Goal: Find specific page/section: Find specific page/section

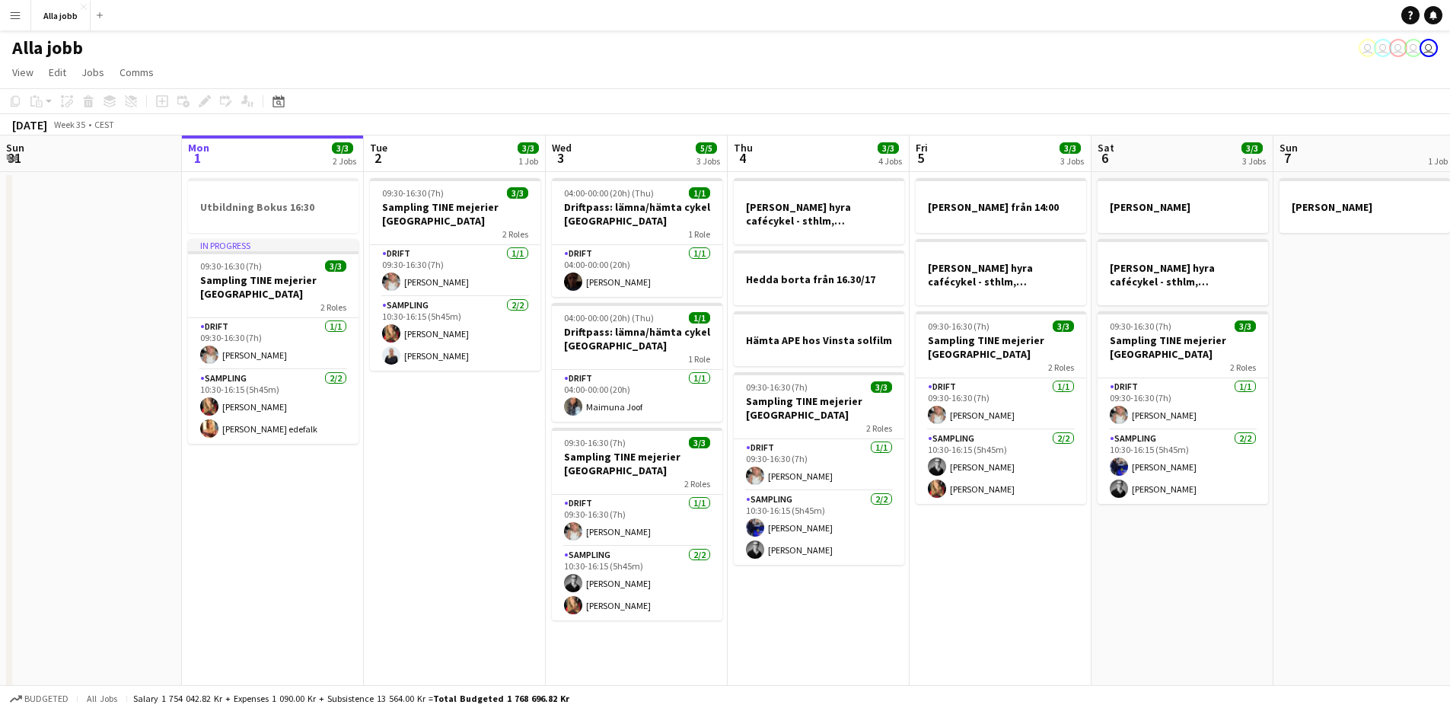
scroll to position [0, 445]
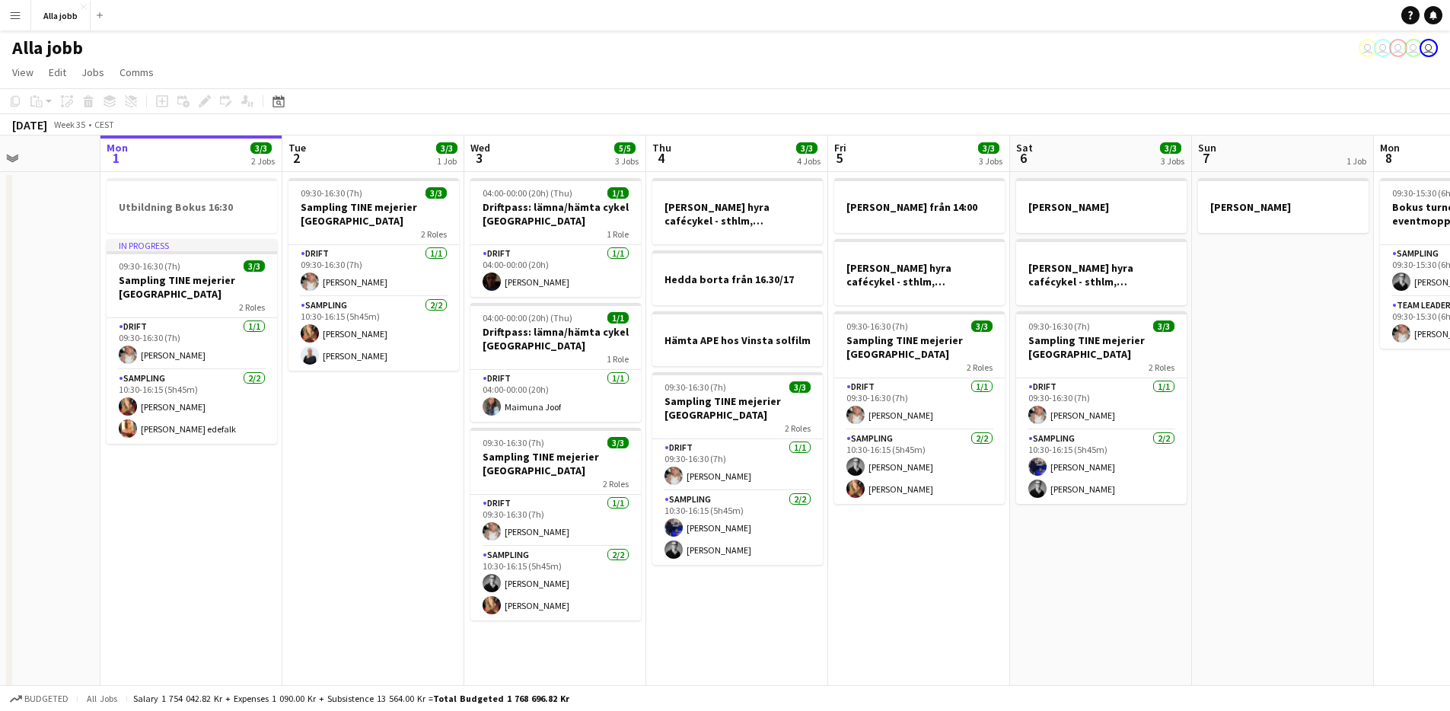
drag, startPoint x: 429, startPoint y: 396, endPoint x: 386, endPoint y: 404, distance: 43.5
click at [385, 404] on app-calendar-viewport "Fri 29 6/6 4 Jobs Sat 30 5/5 2 Jobs Sun 31 Mon 1 3/3 2 Jobs Tue 2 3/3 1 Job Wed…" at bounding box center [725, 436] width 1450 height 601
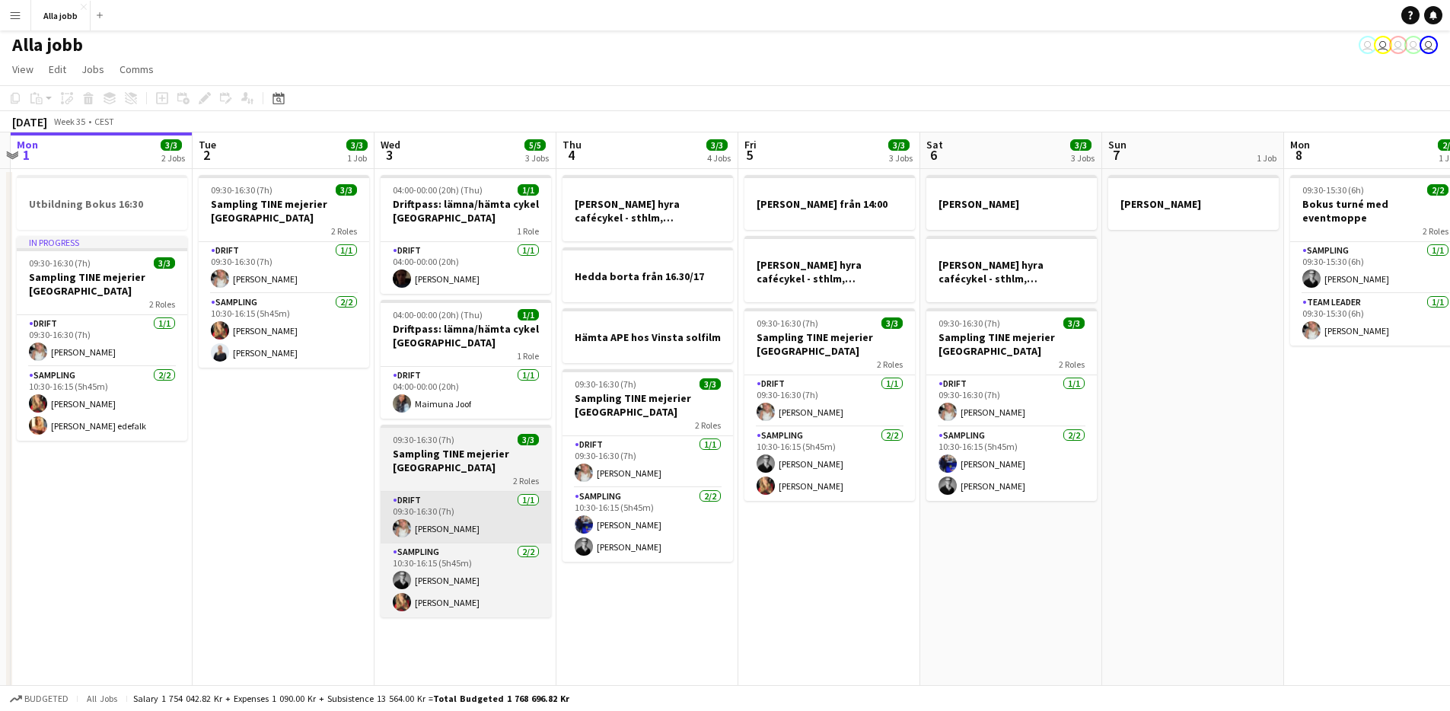
drag, startPoint x: 331, startPoint y: 488, endPoint x: 521, endPoint y: 537, distance: 195.7
click at [330, 489] on app-calendar-viewport "Fri 29 6/6 4 Jobs Sat 30 5/5 2 Jobs Sun 31 Mon 1 3/3 2 Jobs Tue 2 3/3 1 Job Wed…" at bounding box center [725, 432] width 1450 height 601
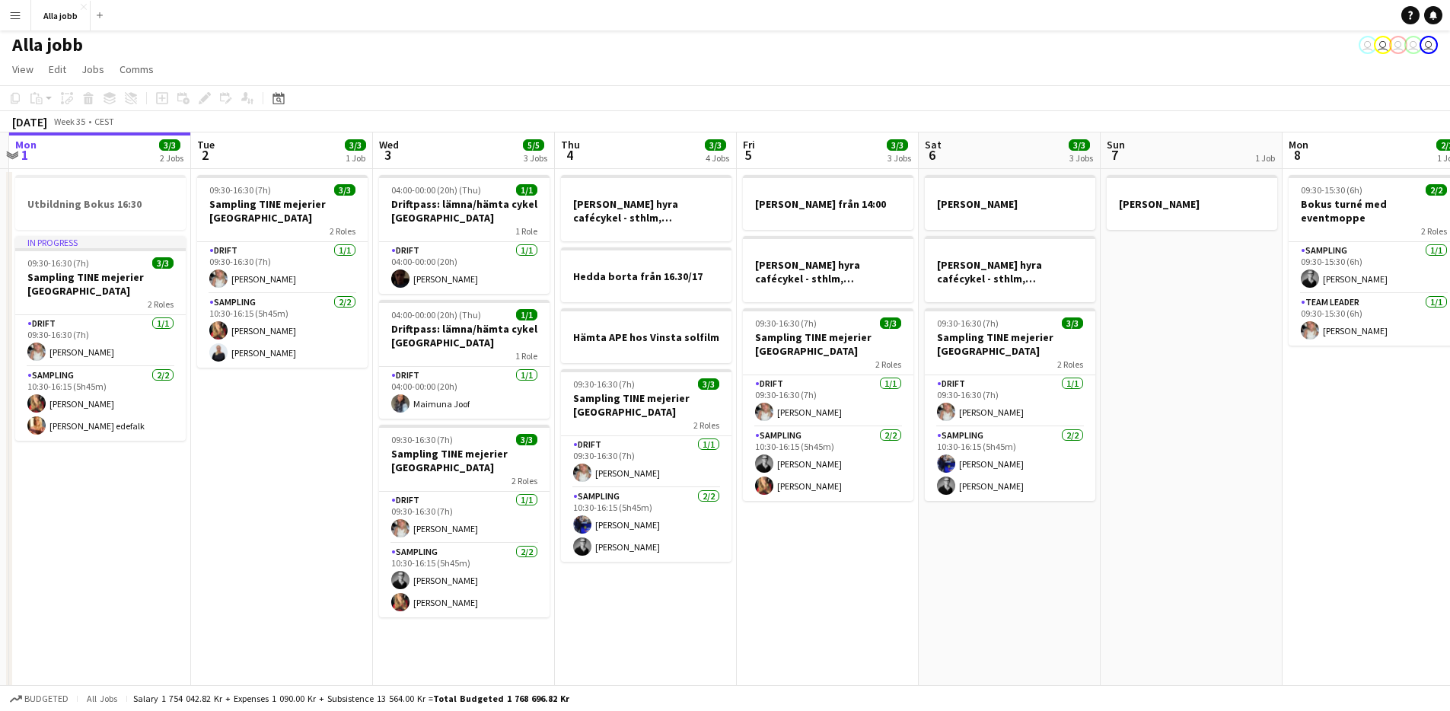
click at [687, 617] on app-date-cell "[PERSON_NAME] hyra cafécykel - sthlm, [GEOGRAPHIC_DATA], cph [PERSON_NAME] från…" at bounding box center [646, 451] width 182 height 564
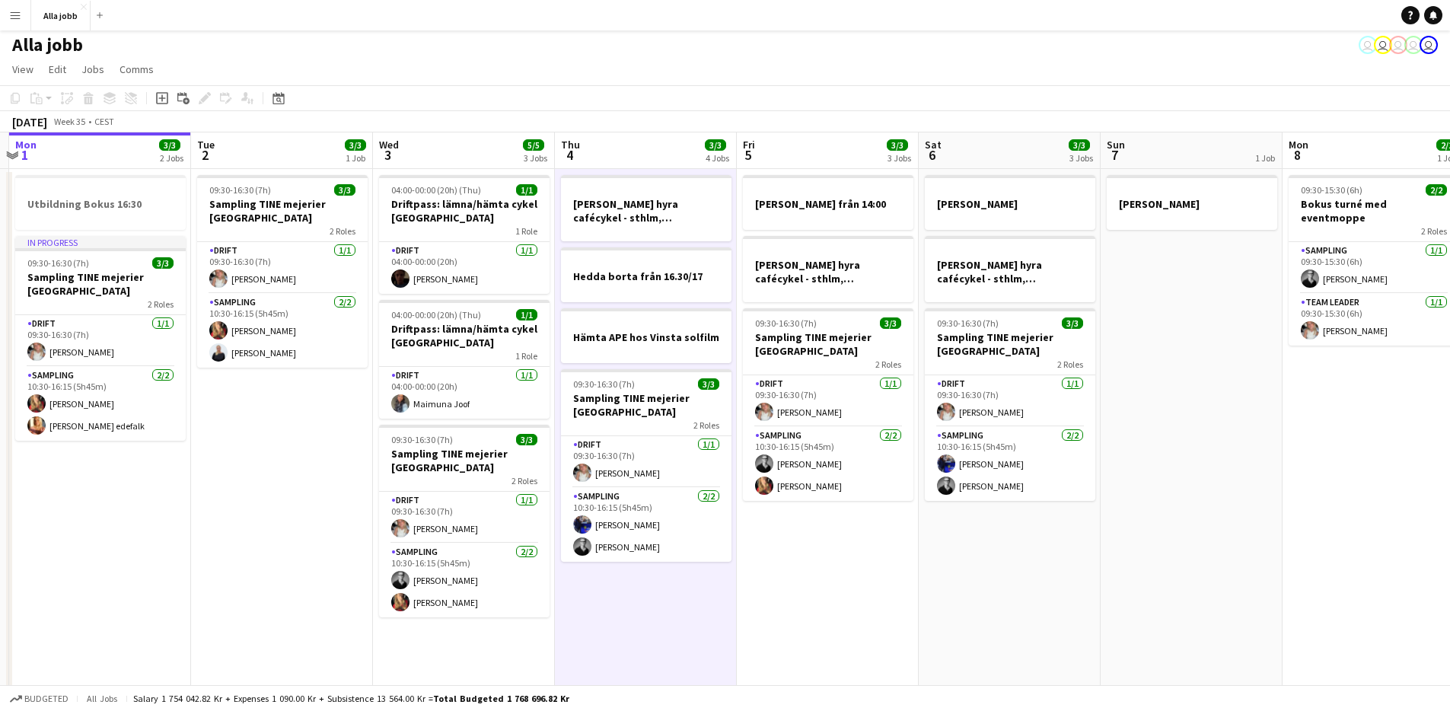
scroll to position [0, 538]
click at [800, 602] on app-date-cell "[PERSON_NAME] från 14:00 [PERSON_NAME] hyra cafécykel - sthlm, [GEOGRAPHIC_DATA…" at bounding box center [827, 451] width 182 height 564
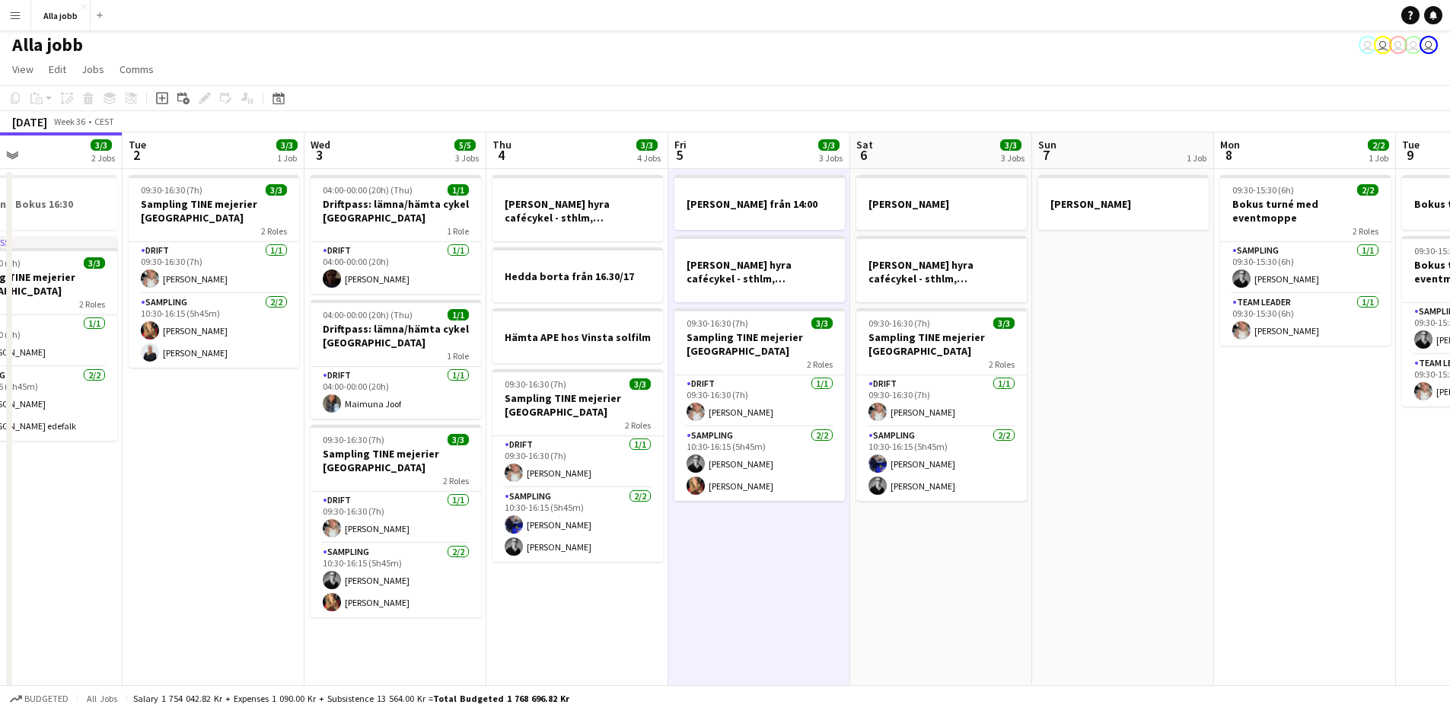
drag, startPoint x: 799, startPoint y: 602, endPoint x: 730, endPoint y: 595, distance: 68.9
click at [730, 595] on app-calendar-viewport "Fri 29 6/6 4 Jobs Sat 30 5/5 2 Jobs Sun 31 Mon 1 3/3 2 Jobs Tue 2 3/3 1 Job Wed…" at bounding box center [725, 432] width 1450 height 601
click at [727, 595] on app-date-cell "[PERSON_NAME] från 14:00 [PERSON_NAME] hyra cafécykel - sthlm, [GEOGRAPHIC_DATA…" at bounding box center [759, 451] width 182 height 564
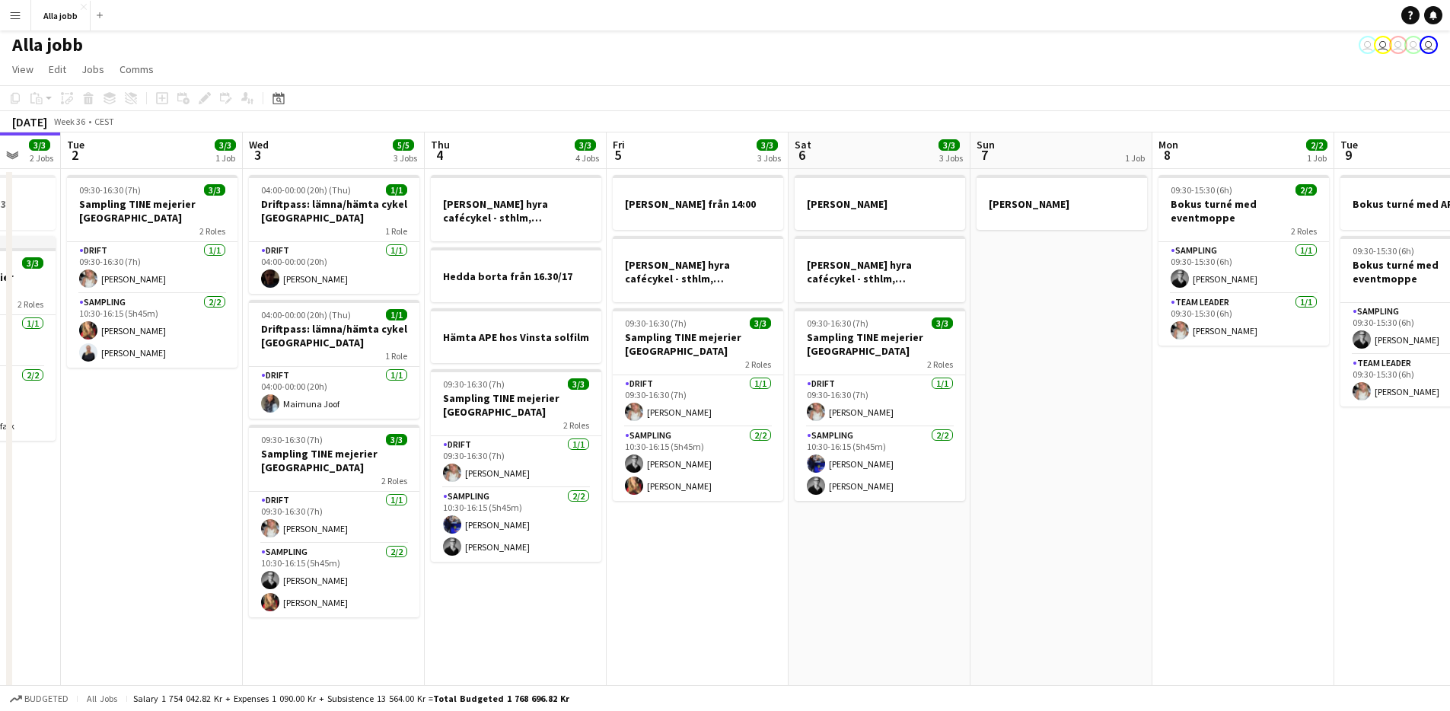
scroll to position [0, 512]
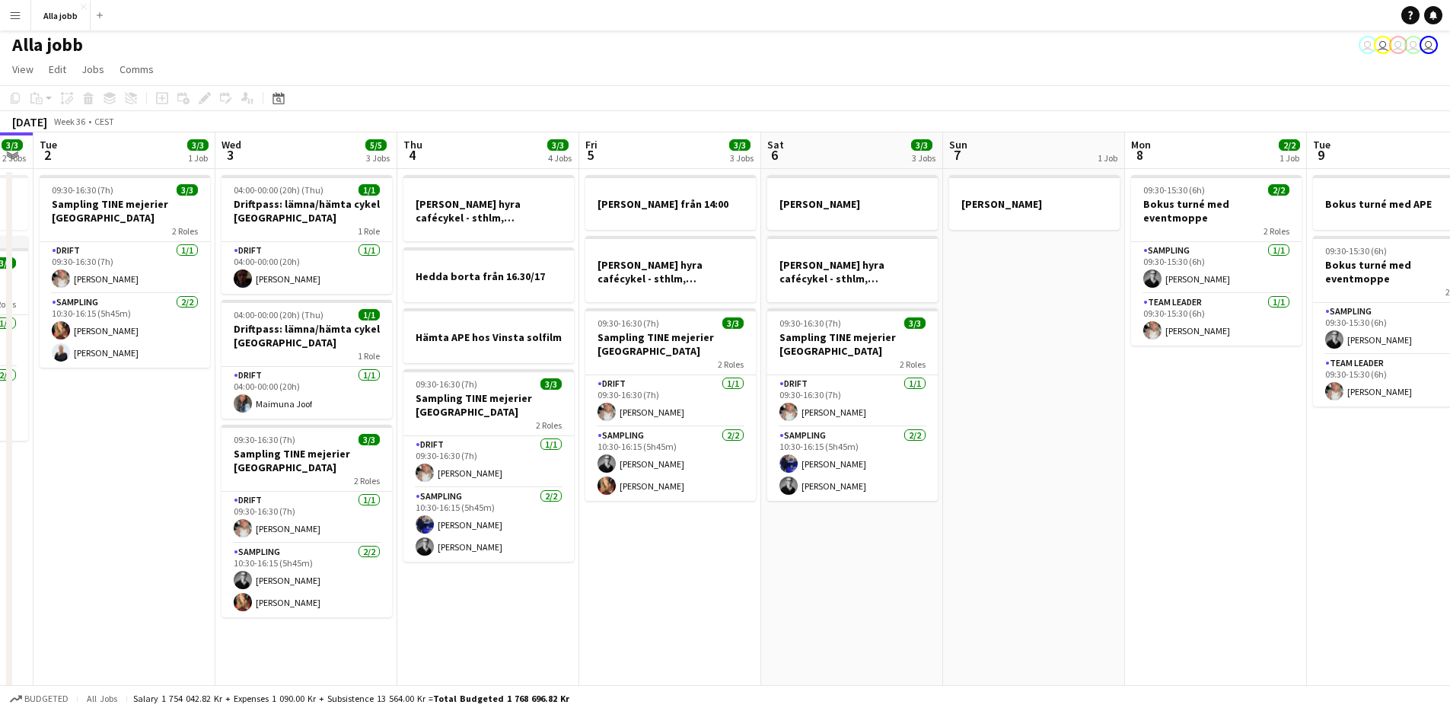
drag, startPoint x: 727, startPoint y: 595, endPoint x: 641, endPoint y: 598, distance: 86.1
click at [641, 598] on app-calendar-viewport "Sat 30 5/5 2 Jobs Sun 31 Mon 1 3/3 2 Jobs Tue 2 3/3 1 Job Wed 3 5/5 3 Jobs Thu …" at bounding box center [725, 432] width 1450 height 601
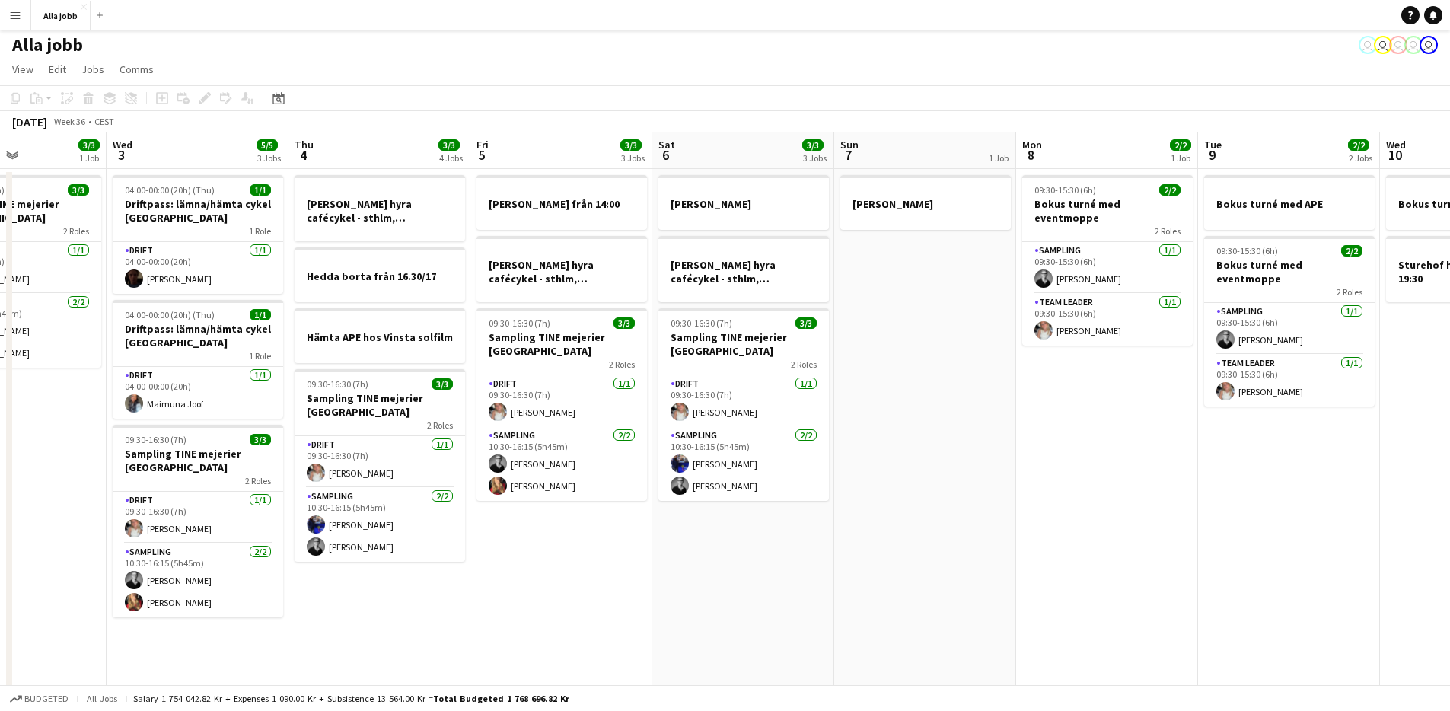
drag, startPoint x: 739, startPoint y: 601, endPoint x: 445, endPoint y: 551, distance: 298.8
click at [446, 552] on app-calendar-viewport "Sun 31 Mon 1 3/3 2 Jobs Tue 2 3/3 1 Job Wed 3 5/5 3 Jobs Thu 4 3/3 4 Jobs Fri 5…" at bounding box center [725, 432] width 1450 height 601
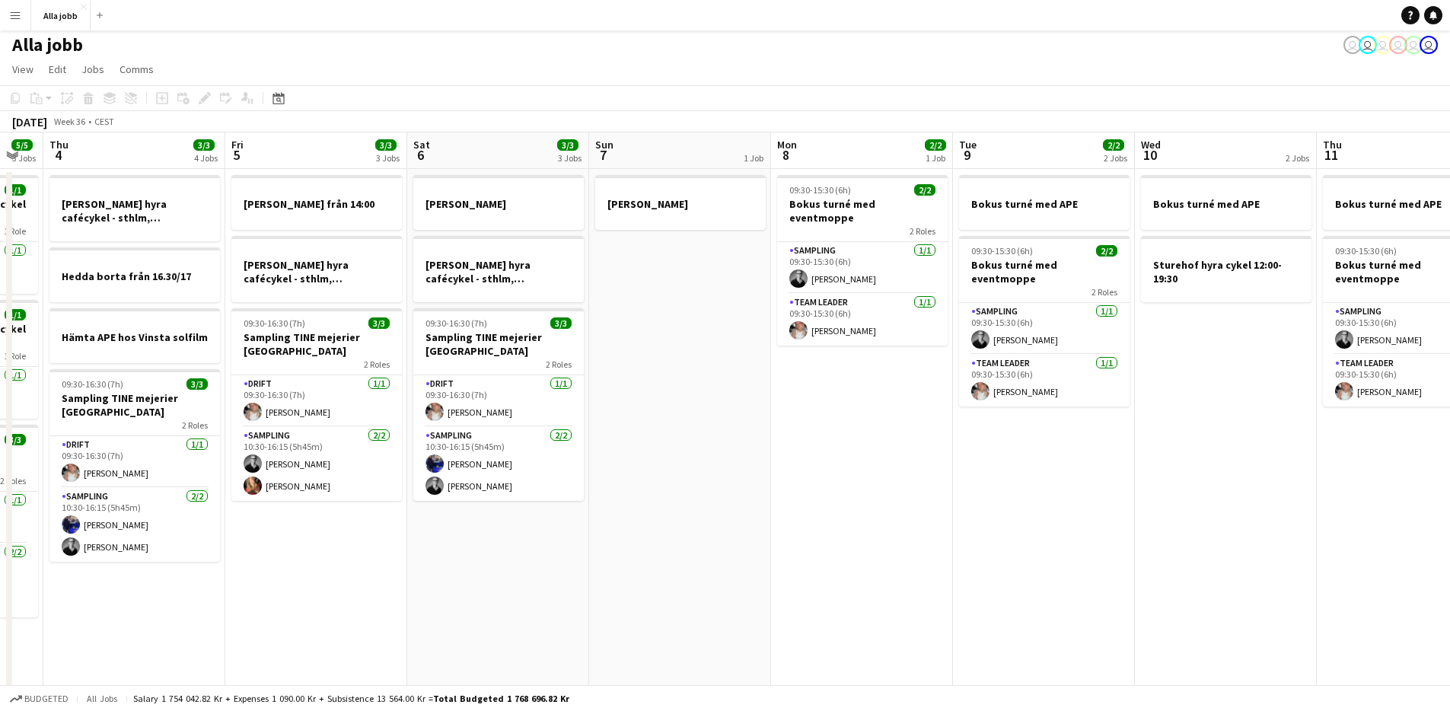
scroll to position [0, 520]
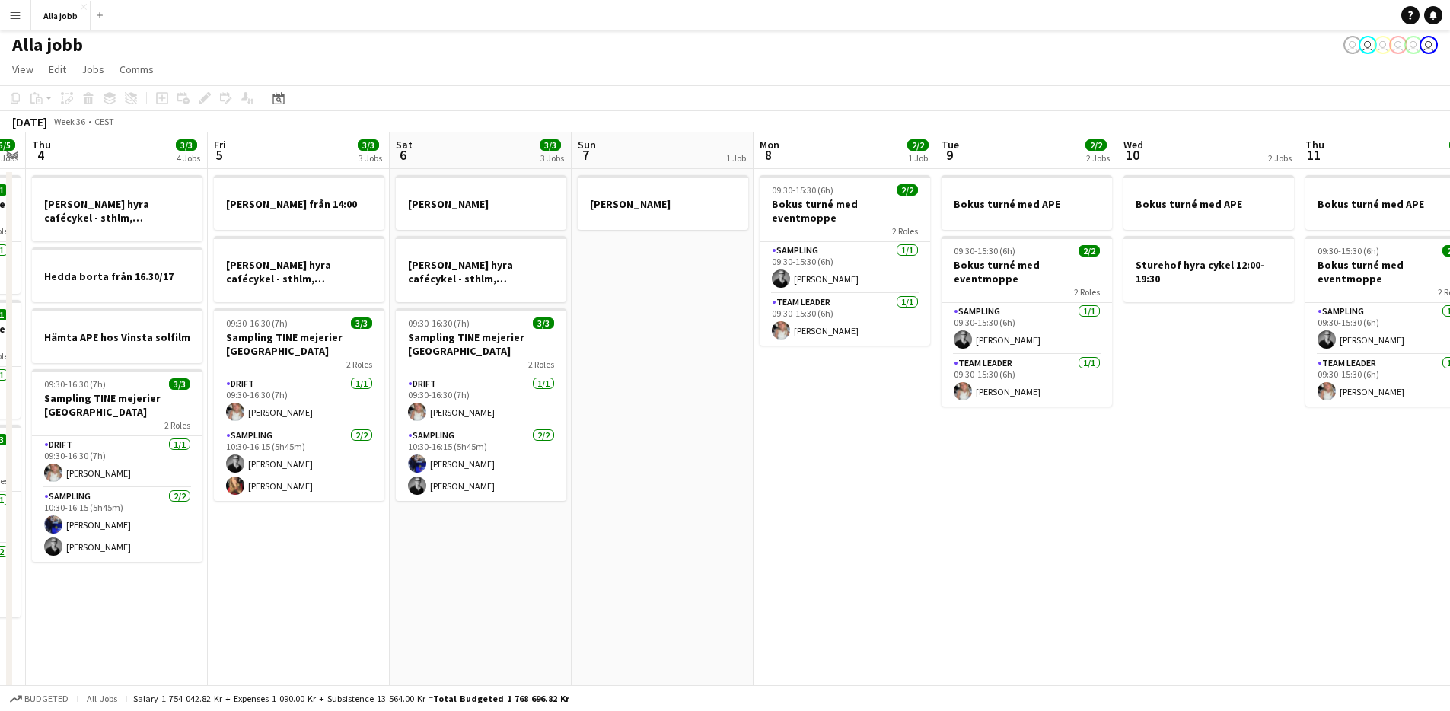
drag, startPoint x: 722, startPoint y: 525, endPoint x: 643, endPoint y: 458, distance: 103.1
click at [643, 458] on app-calendar-viewport "Mon 1 3/3 2 Jobs Tue 2 3/3 1 Job Wed 3 5/5 3 Jobs Thu 4 3/3 4 Jobs Fri 5 3/3 3 …" at bounding box center [725, 432] width 1450 height 601
click at [512, 522] on app-date-cell "[PERSON_NAME] hyra [PERSON_NAME], [GEOGRAPHIC_DATA], cph 09:30-16:30 (7h) 3/3 S…" at bounding box center [481, 451] width 182 height 564
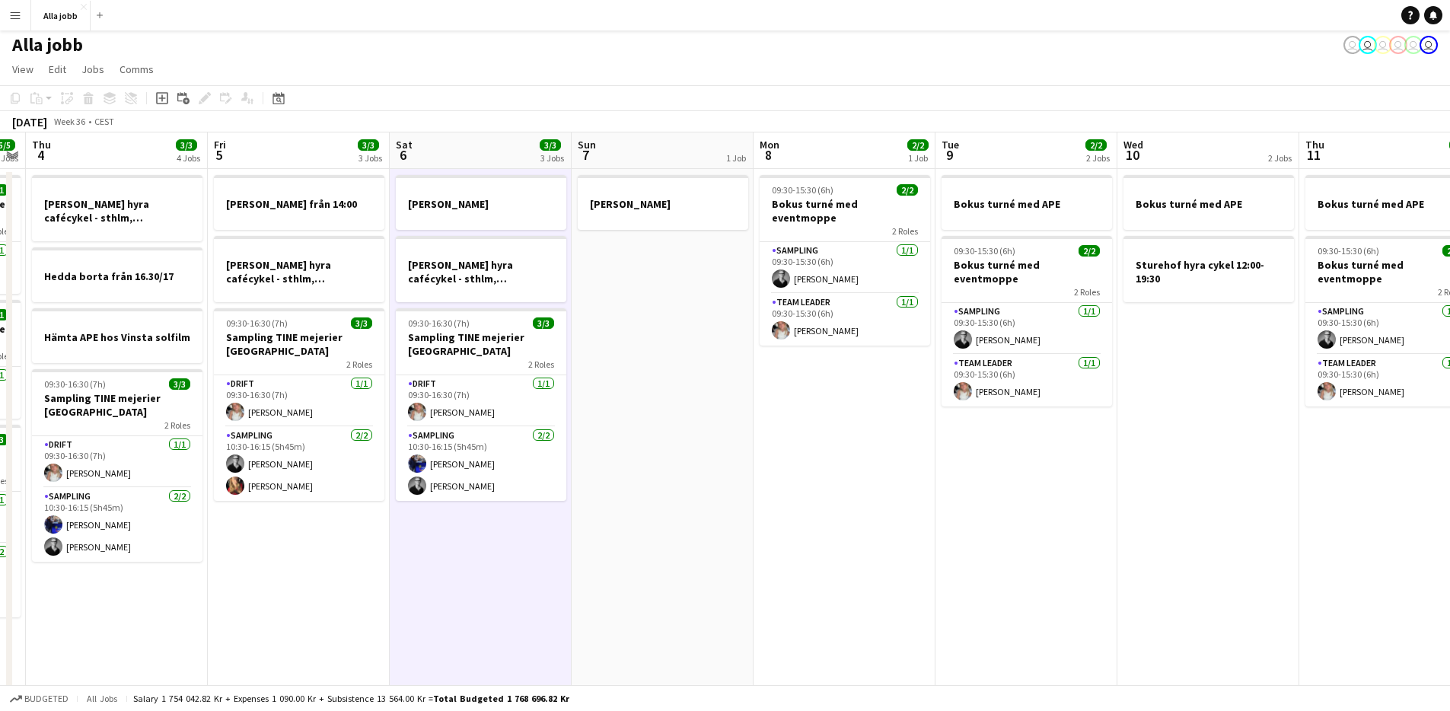
click at [737, 452] on app-date-cell "[PERSON_NAME]" at bounding box center [663, 451] width 182 height 564
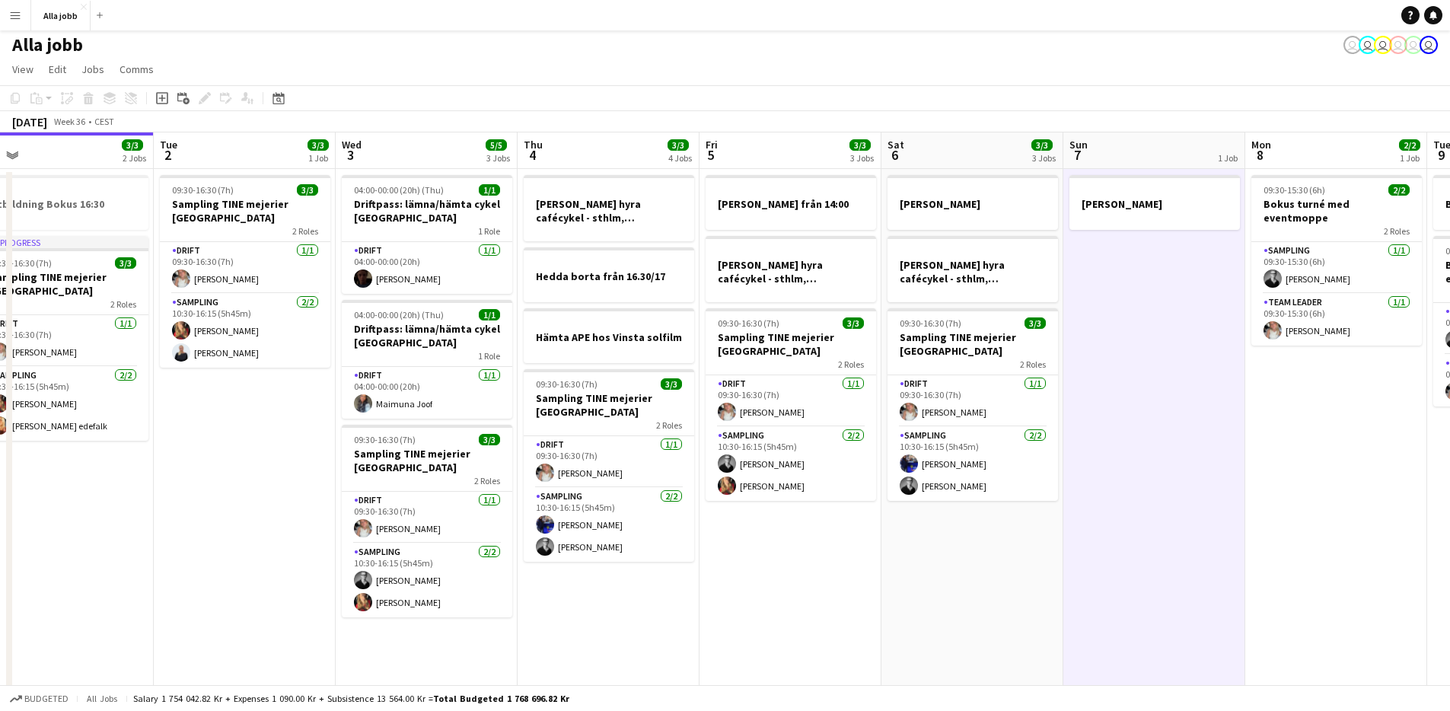
drag, startPoint x: 812, startPoint y: 445, endPoint x: 1296, endPoint y: 415, distance: 485.2
click at [1303, 411] on app-calendar-viewport "Sat 30 5/5 2 Jobs Sun 31 Mon 1 3/3 2 Jobs Tue 2 3/3 1 Job Wed 3 5/5 3 Jobs Thu …" at bounding box center [725, 432] width 1450 height 601
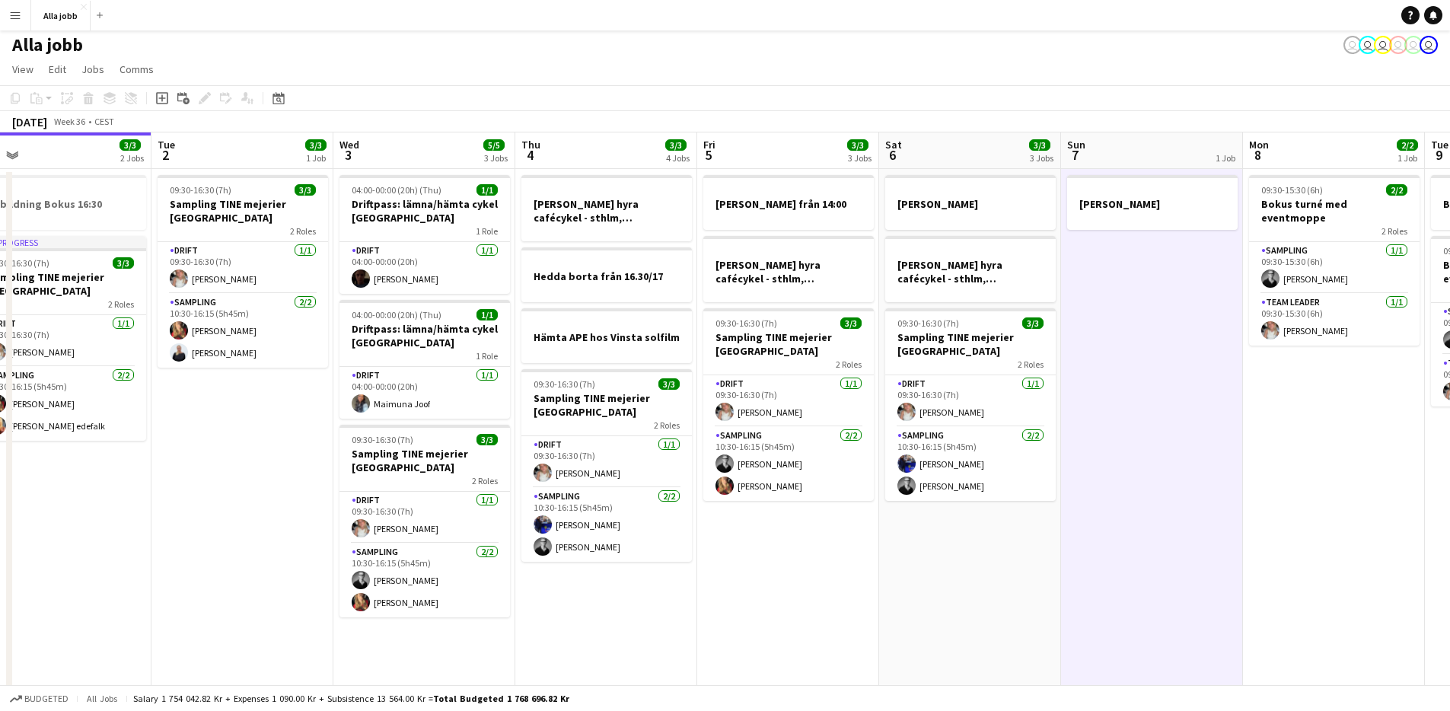
click at [1234, 452] on app-date-cell "[PERSON_NAME]" at bounding box center [1152, 451] width 182 height 564
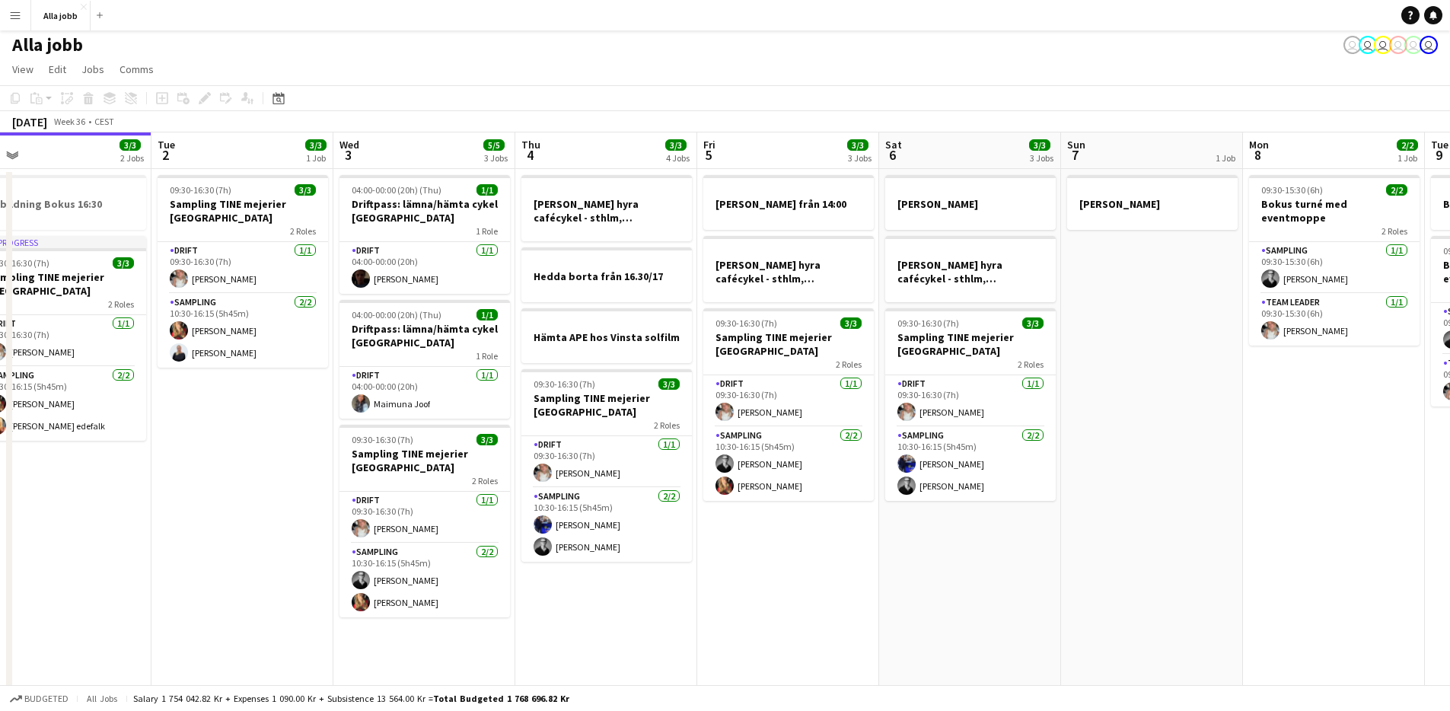
click at [1234, 452] on app-date-cell "[PERSON_NAME]" at bounding box center [1152, 451] width 182 height 564
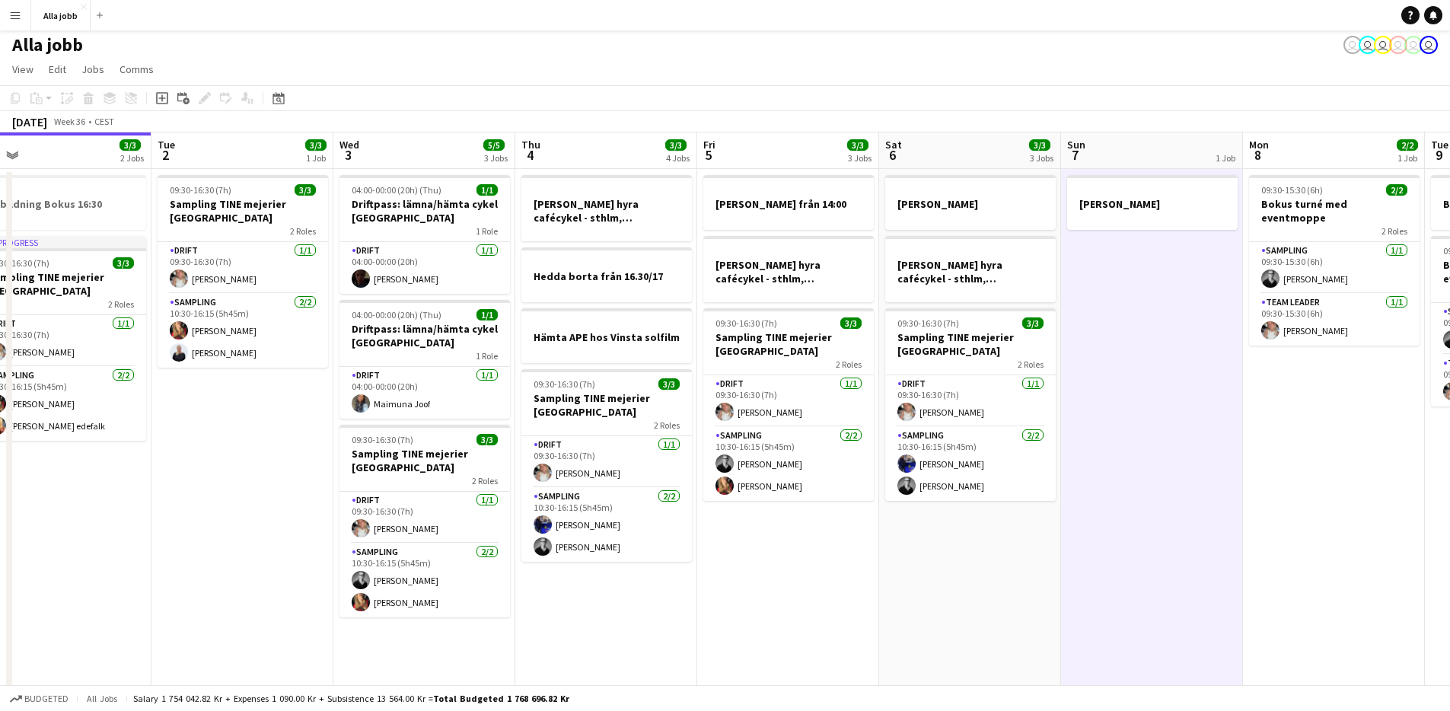
click at [1234, 450] on app-date-cell "[PERSON_NAME]" at bounding box center [1152, 451] width 182 height 564
click at [1221, 445] on app-calendar-viewport "Sat 30 5/5 2 Jobs Sun 31 Mon 1 3/3 2 Jobs Tue 2 3/3 1 Job Wed 3 5/5 3 Jobs Thu …" at bounding box center [725, 432] width 1450 height 601
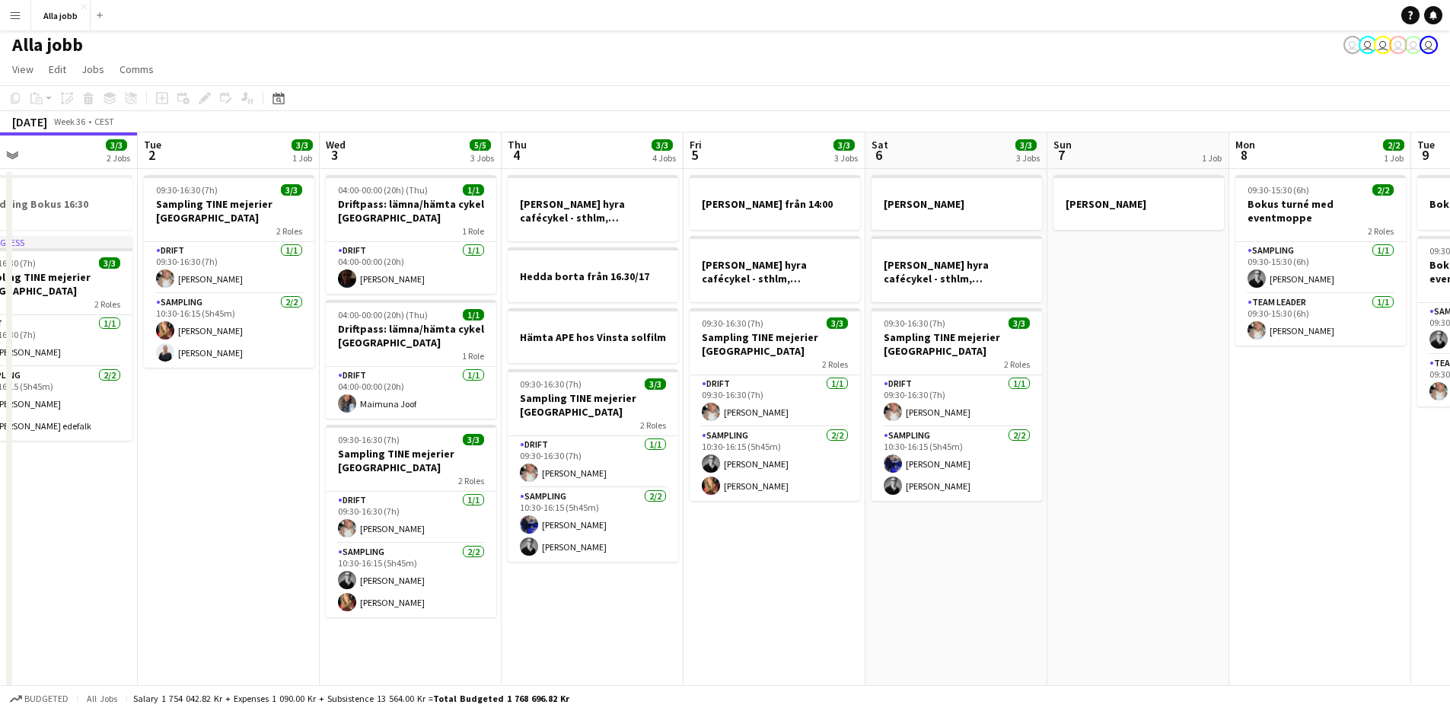
click at [1201, 440] on app-date-cell "[PERSON_NAME]" at bounding box center [1139, 451] width 182 height 564
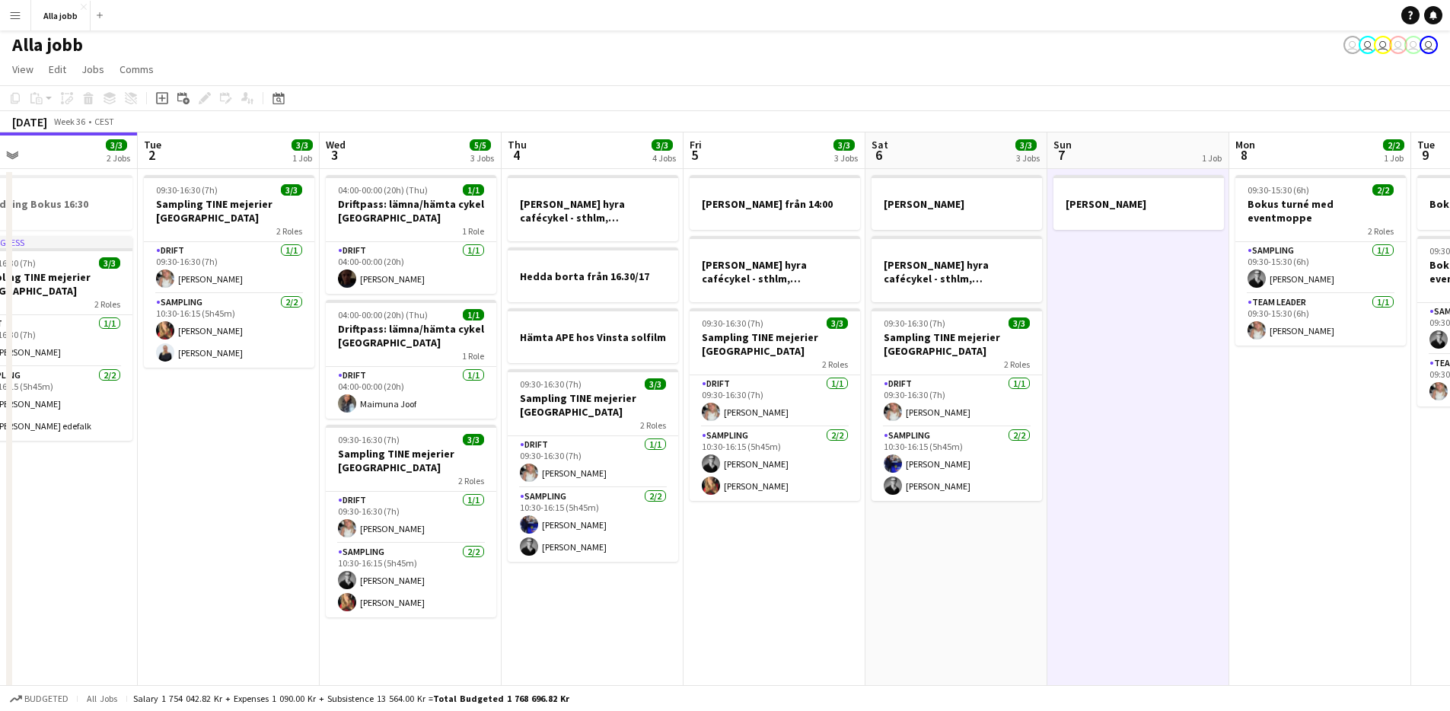
click at [1201, 440] on app-date-cell "[PERSON_NAME]" at bounding box center [1139, 451] width 182 height 564
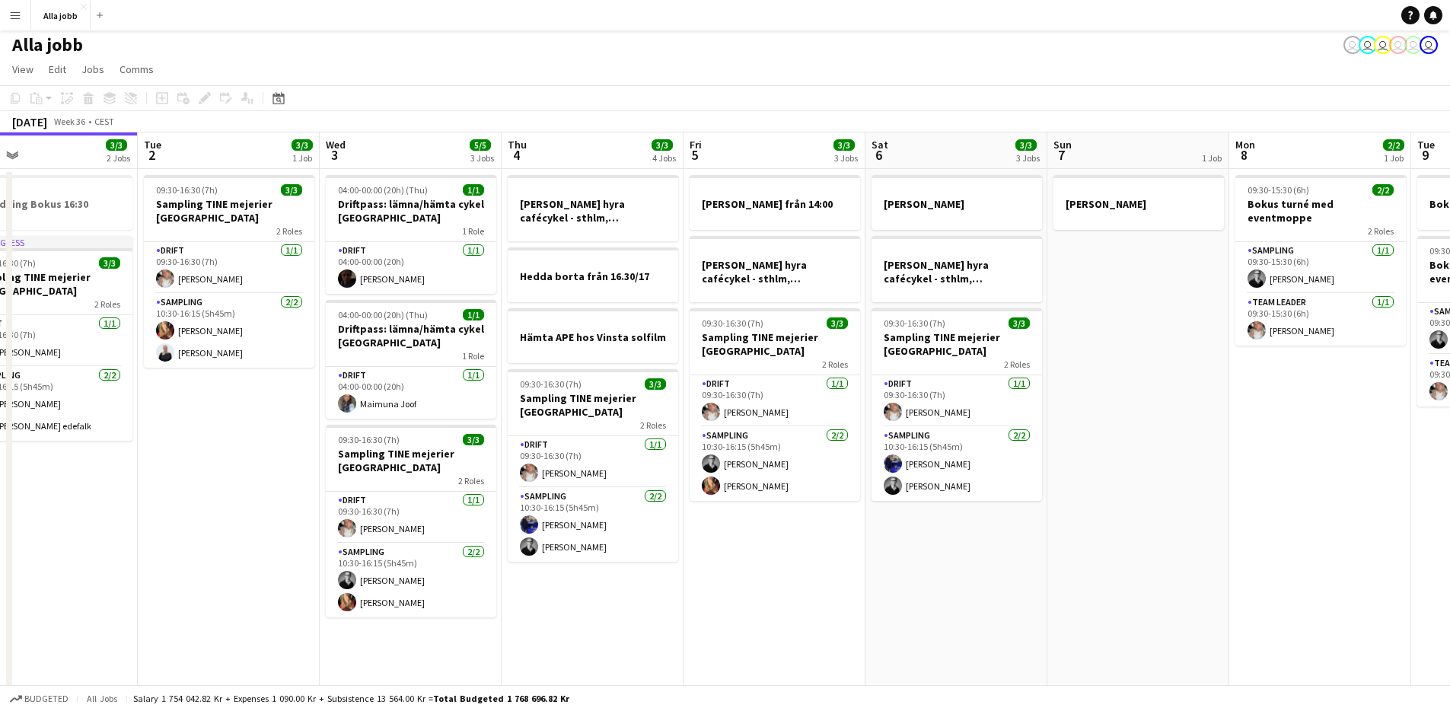
click at [1201, 440] on app-date-cell "[PERSON_NAME]" at bounding box center [1139, 451] width 182 height 564
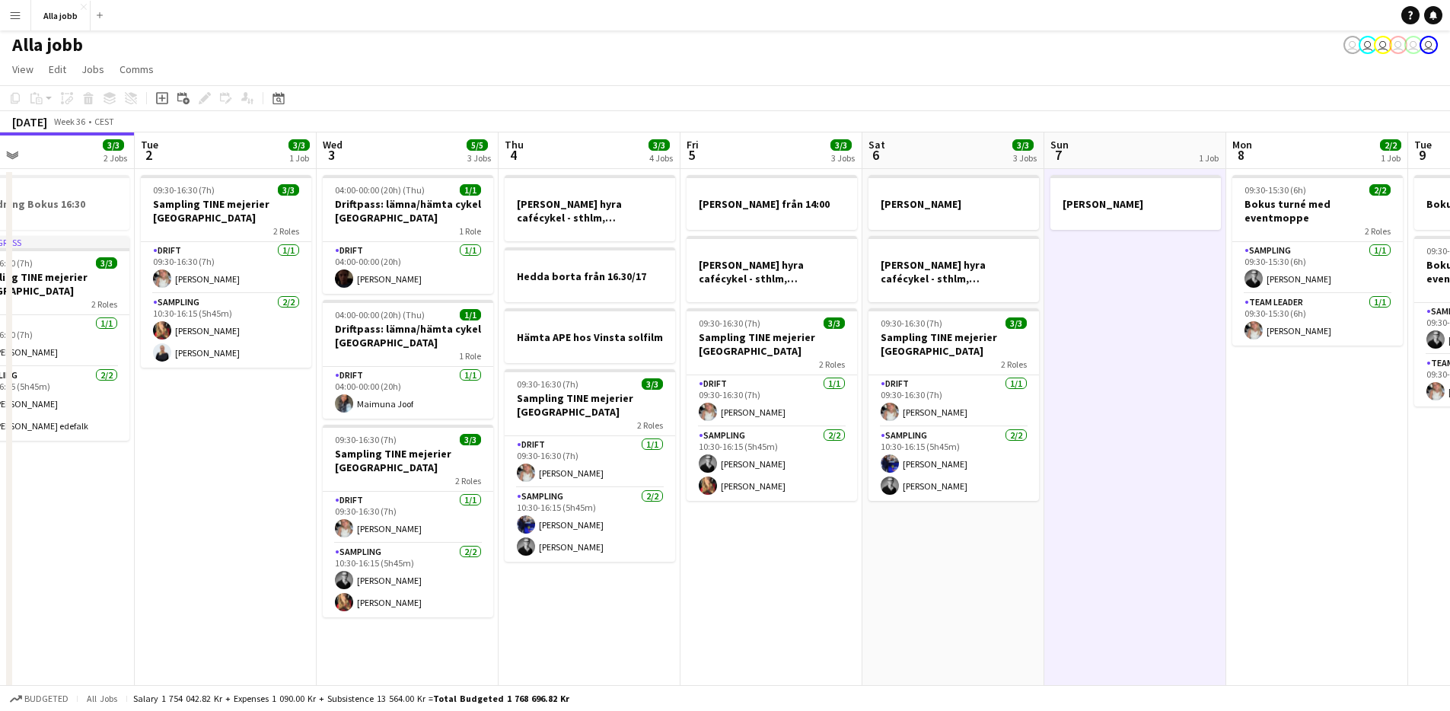
click at [1198, 440] on app-date-cell "[PERSON_NAME]" at bounding box center [1136, 451] width 182 height 564
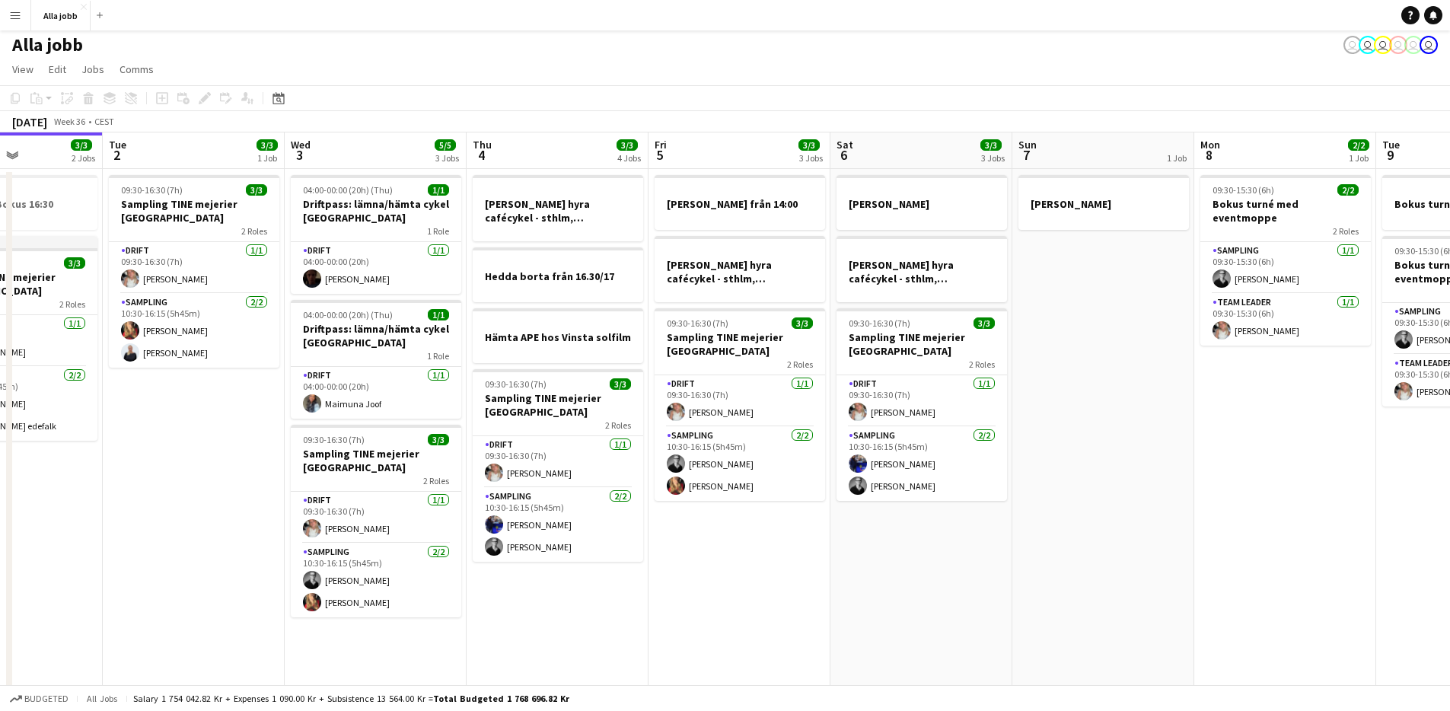
scroll to position [0, 536]
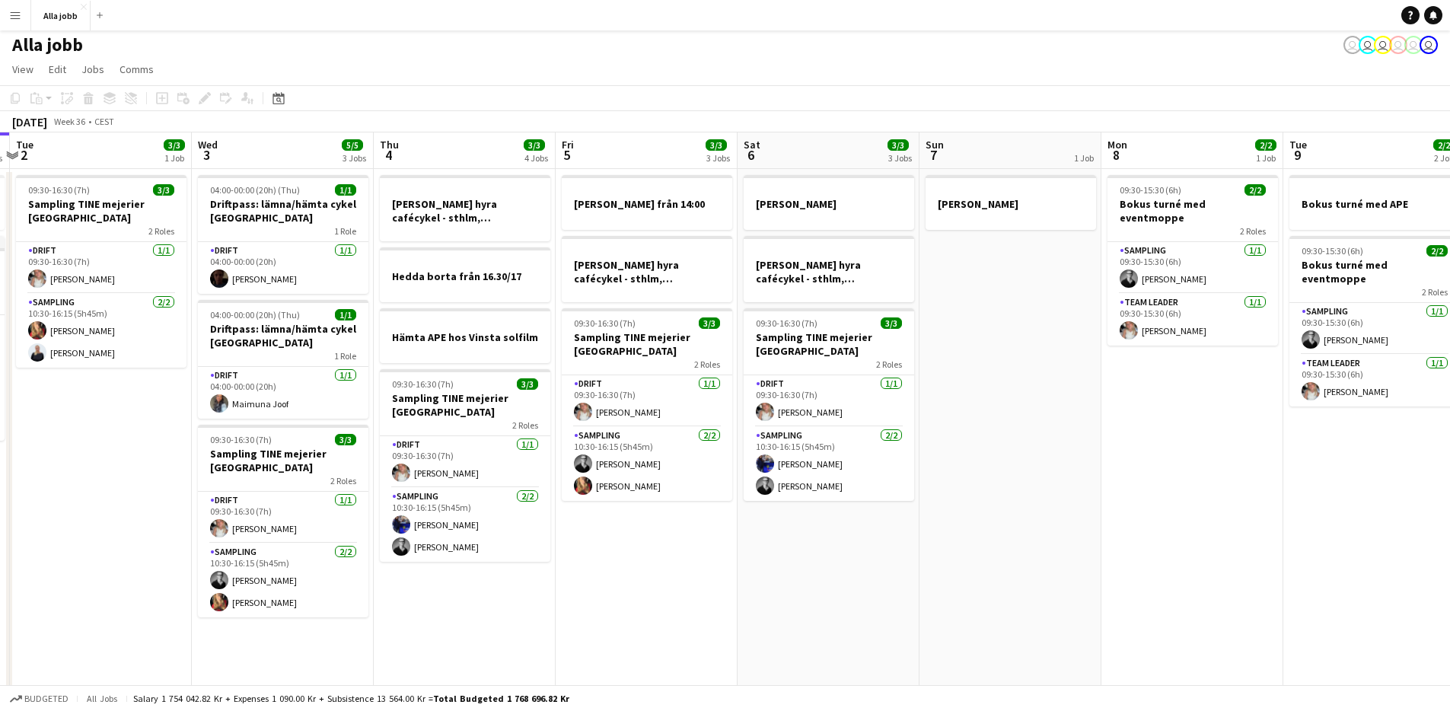
drag, startPoint x: 1198, startPoint y: 440, endPoint x: 1074, endPoint y: 436, distance: 125.0
click at [1074, 436] on app-calendar-viewport "Sat 30 5/5 2 Jobs Sun 31 Mon 1 3/3 2 Jobs Tue 2 3/3 1 Job Wed 3 5/5 3 Jobs Thu …" at bounding box center [725, 432] width 1450 height 601
click at [761, 597] on app-date-cell "[PERSON_NAME] hyra [PERSON_NAME], [GEOGRAPHIC_DATA], cph 09:30-16:30 (7h) 3/3 S…" at bounding box center [829, 451] width 182 height 564
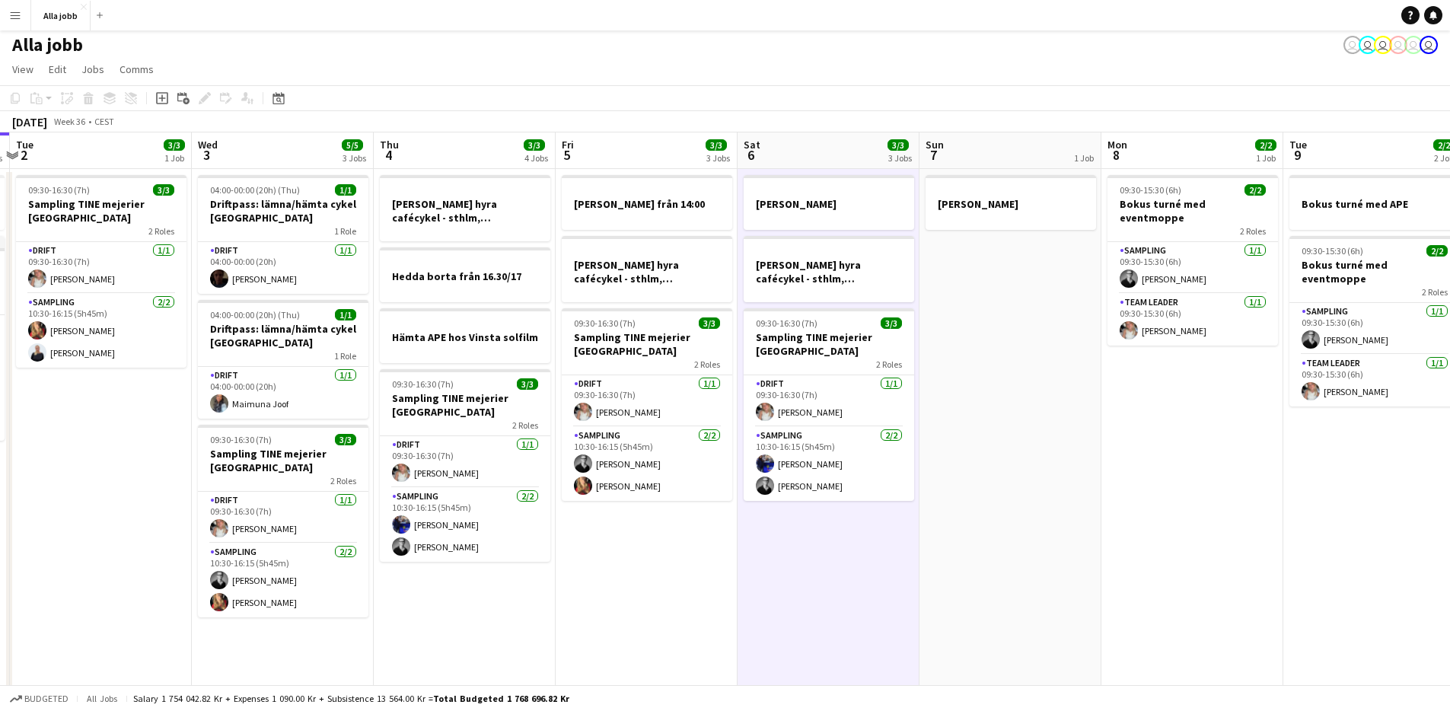
click at [576, 597] on app-date-cell "[PERSON_NAME] från 14:00 [PERSON_NAME] hyra cafécykel - sthlm, [GEOGRAPHIC_DATA…" at bounding box center [647, 451] width 182 height 564
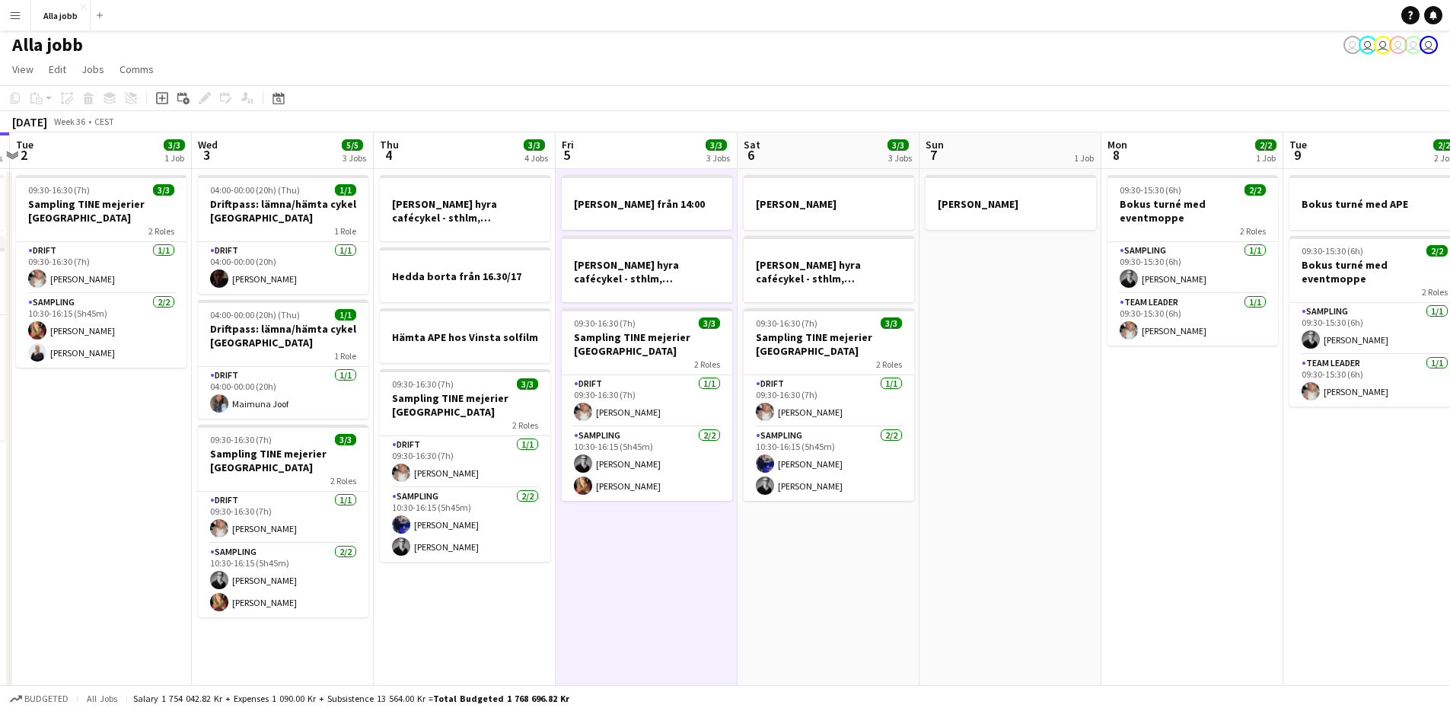
click at [710, 576] on app-date-cell "[PERSON_NAME] från 14:00 [PERSON_NAME] hyra cafécykel - sthlm, [GEOGRAPHIC_DATA…" at bounding box center [647, 451] width 182 height 564
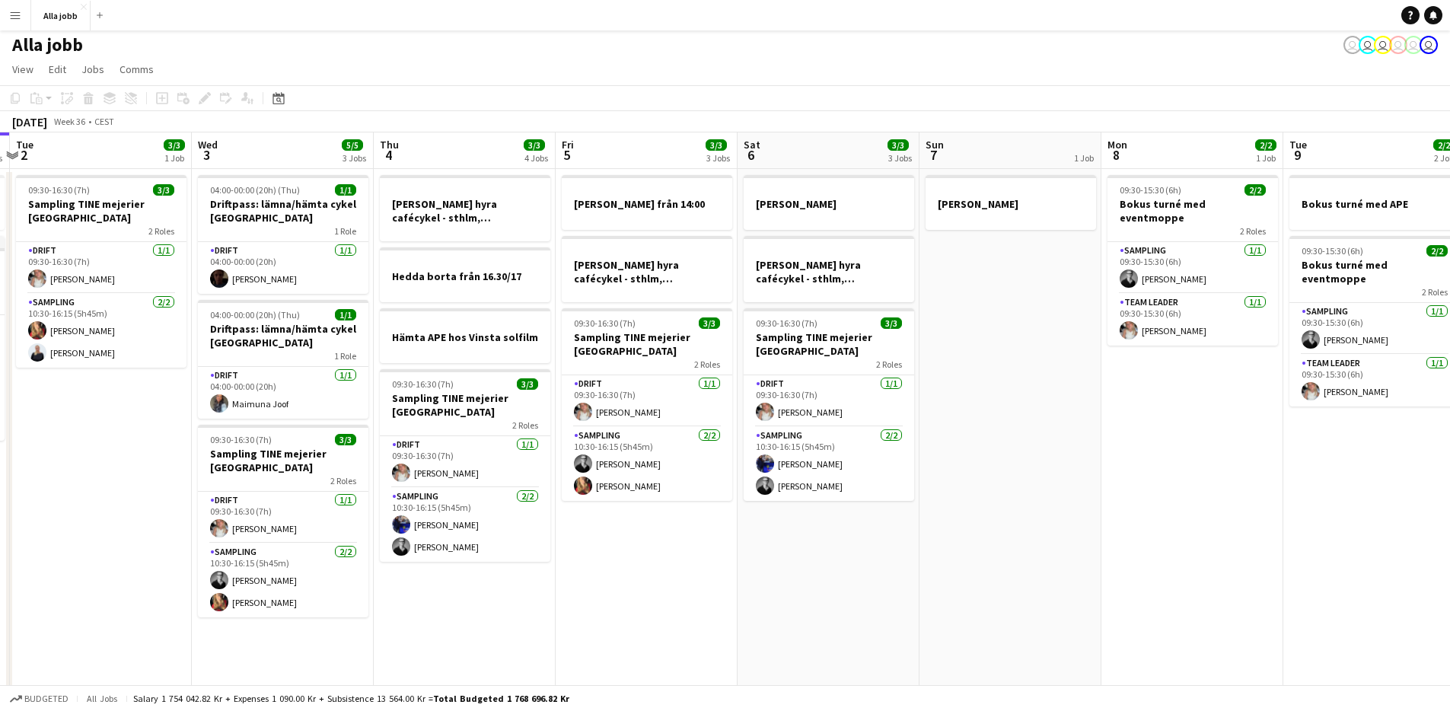
click at [787, 574] on app-date-cell "[PERSON_NAME] hyra [PERSON_NAME], [GEOGRAPHIC_DATA], cph 09:30-16:30 (7h) 3/3 S…" at bounding box center [829, 451] width 182 height 564
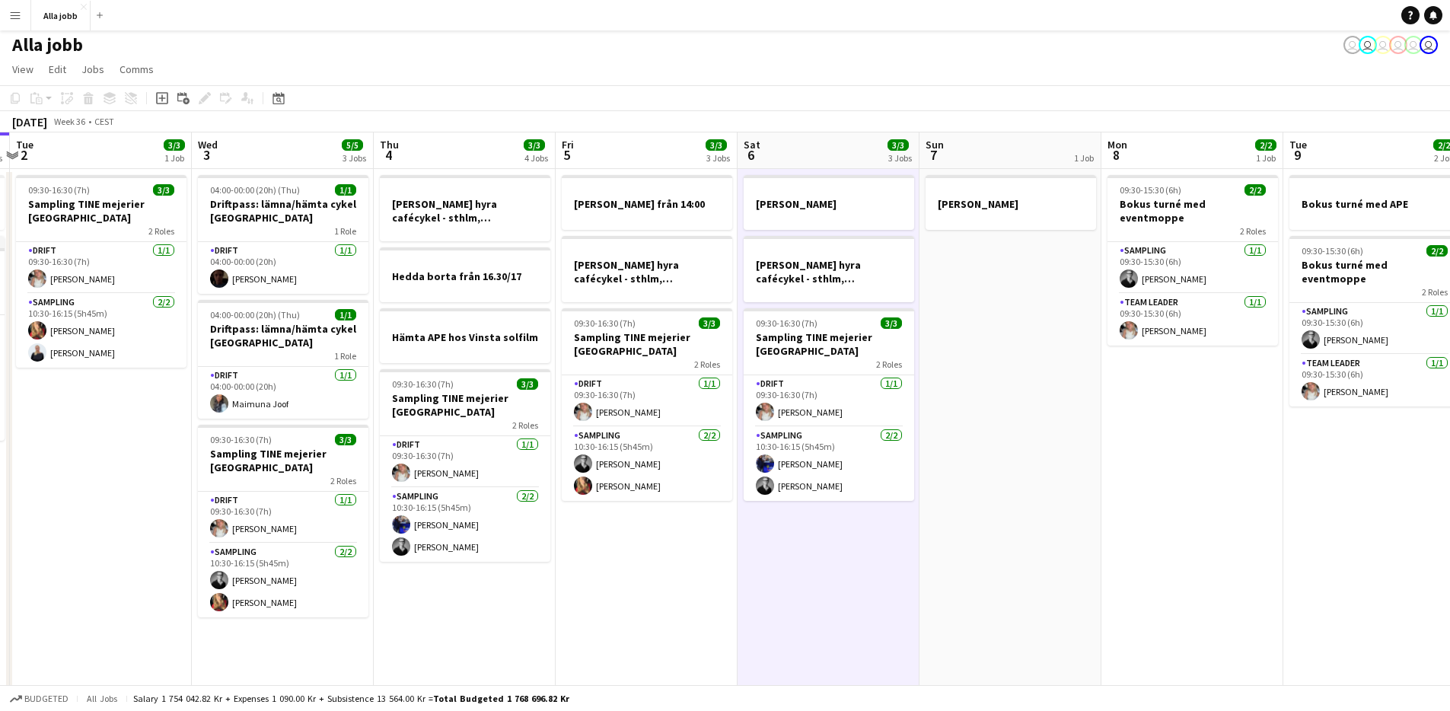
click at [675, 586] on app-date-cell "[PERSON_NAME] från 14:00 [PERSON_NAME] hyra cafécykel - sthlm, [GEOGRAPHIC_DATA…" at bounding box center [647, 451] width 182 height 564
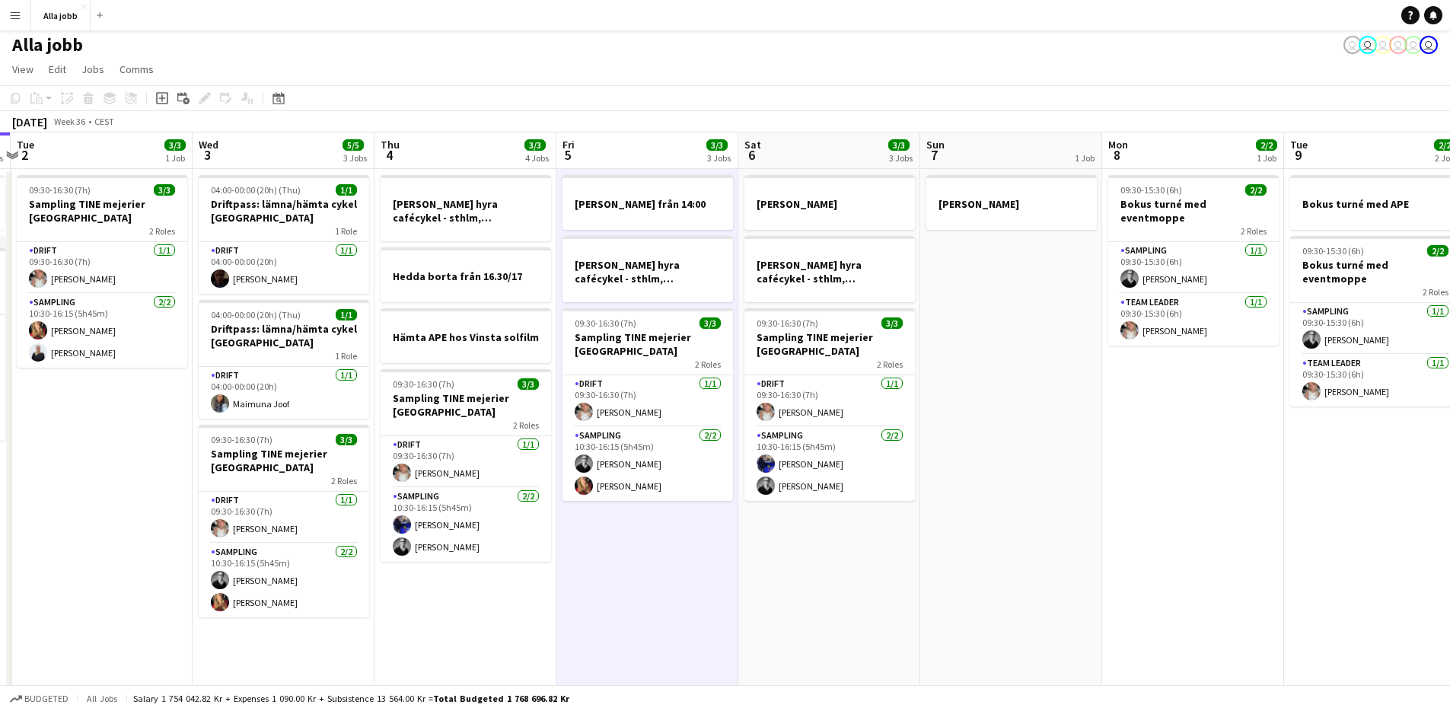
click at [675, 586] on app-date-cell "[PERSON_NAME] från 14:00 [PERSON_NAME] hyra cafécykel - sthlm, [GEOGRAPHIC_DATA…" at bounding box center [648, 451] width 182 height 564
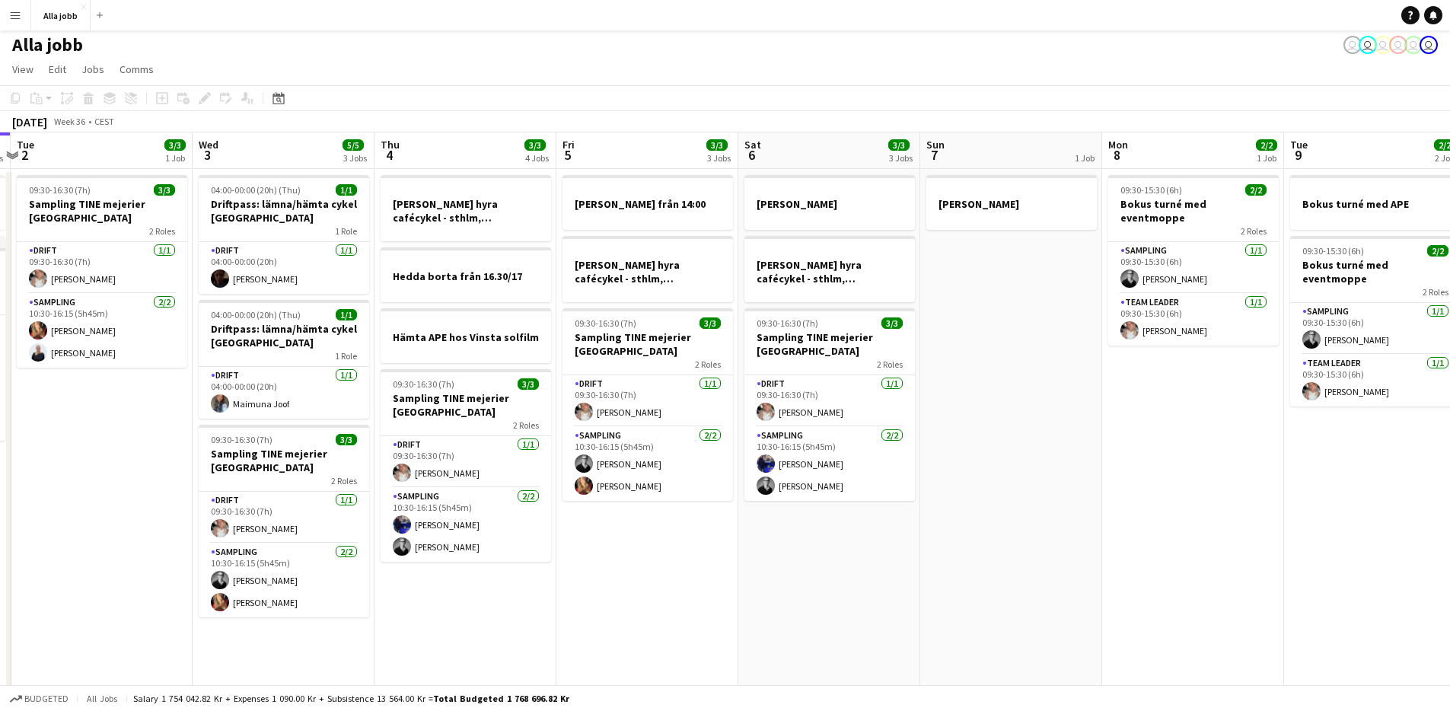
click at [674, 586] on app-date-cell "[PERSON_NAME] från 14:00 [PERSON_NAME] hyra cafécykel - sthlm, [GEOGRAPHIC_DATA…" at bounding box center [648, 451] width 182 height 564
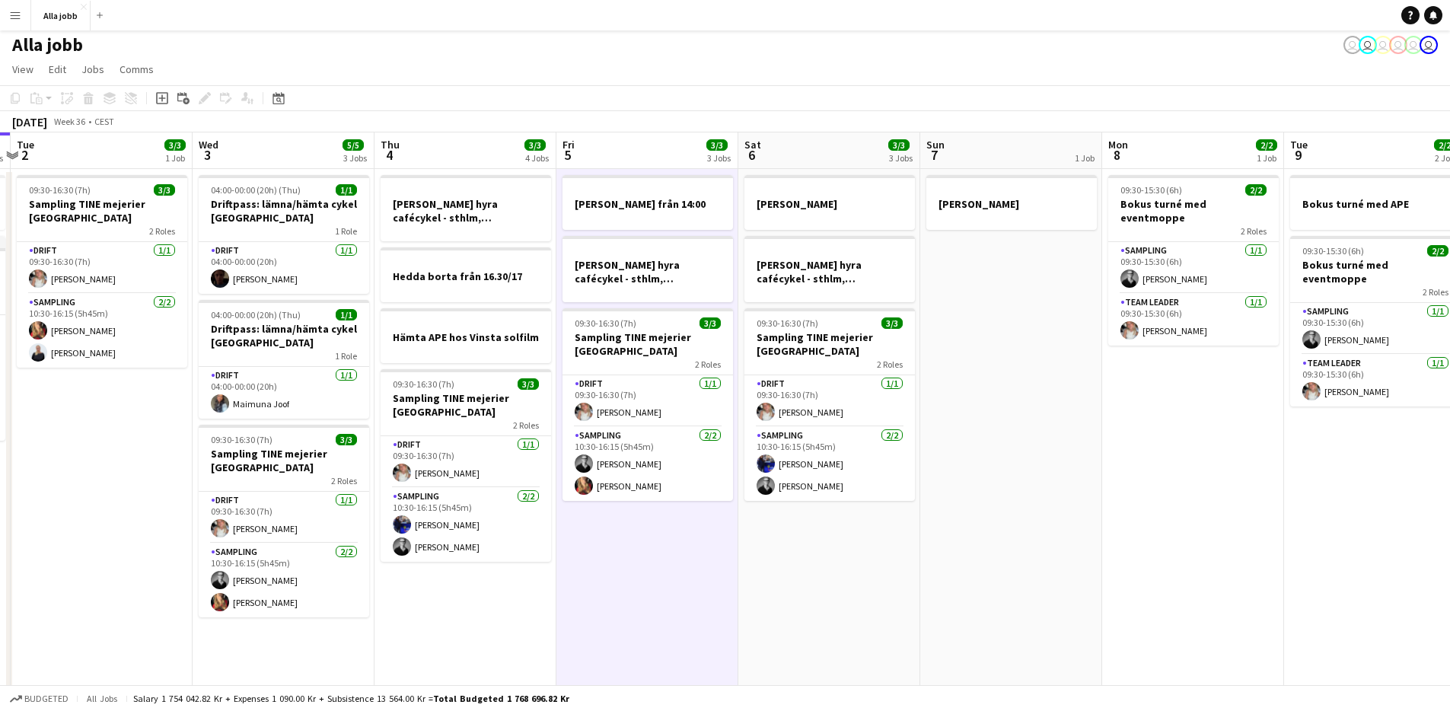
click at [674, 586] on app-date-cell "[PERSON_NAME] från 14:00 [PERSON_NAME] hyra cafécykel - sthlm, [GEOGRAPHIC_DATA…" at bounding box center [648, 451] width 182 height 564
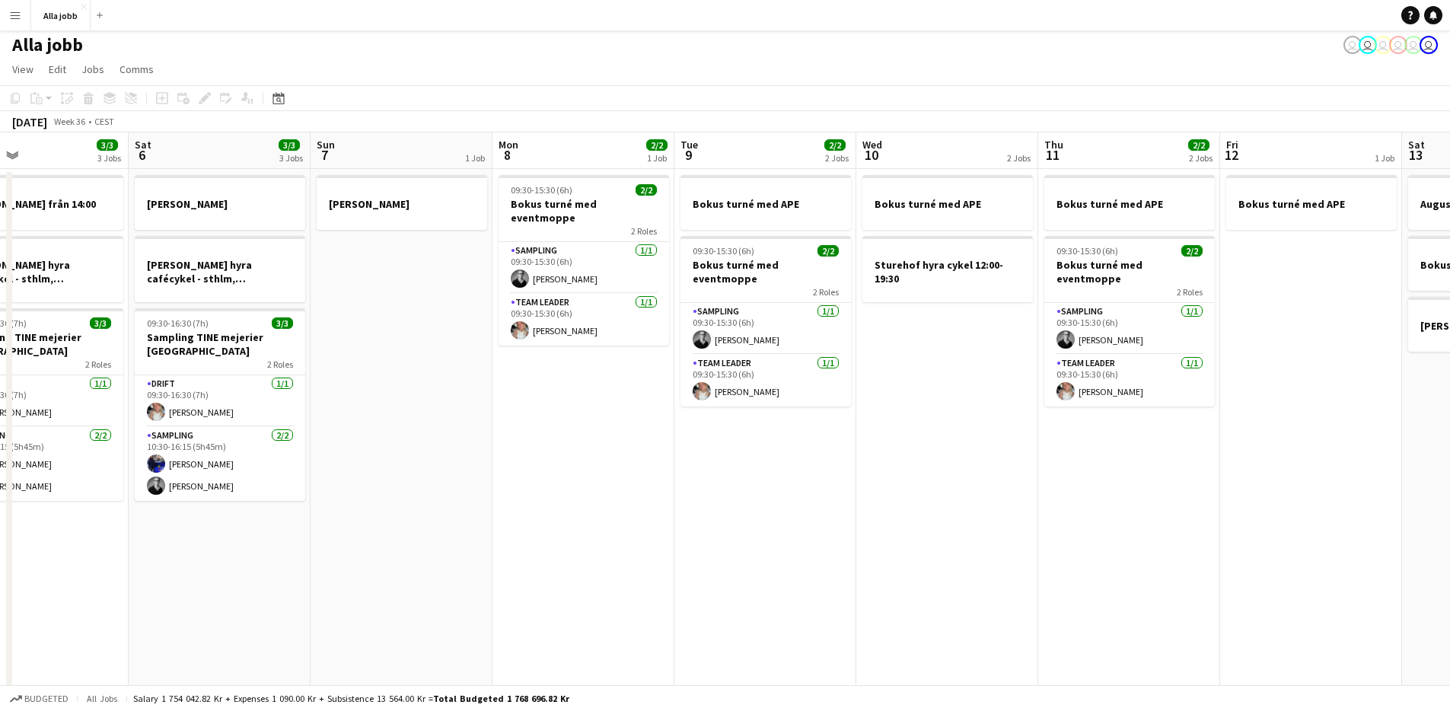
drag, startPoint x: 889, startPoint y: 612, endPoint x: 451, endPoint y: 600, distance: 438.0
click at [451, 601] on app-calendar-viewport "Tue 2 3/3 1 Job Wed 3 5/5 3 Jobs Thu 4 3/3 4 Jobs Fri 5 3/3 3 Jobs Sat 6 3/3 3 …" at bounding box center [725, 432] width 1450 height 601
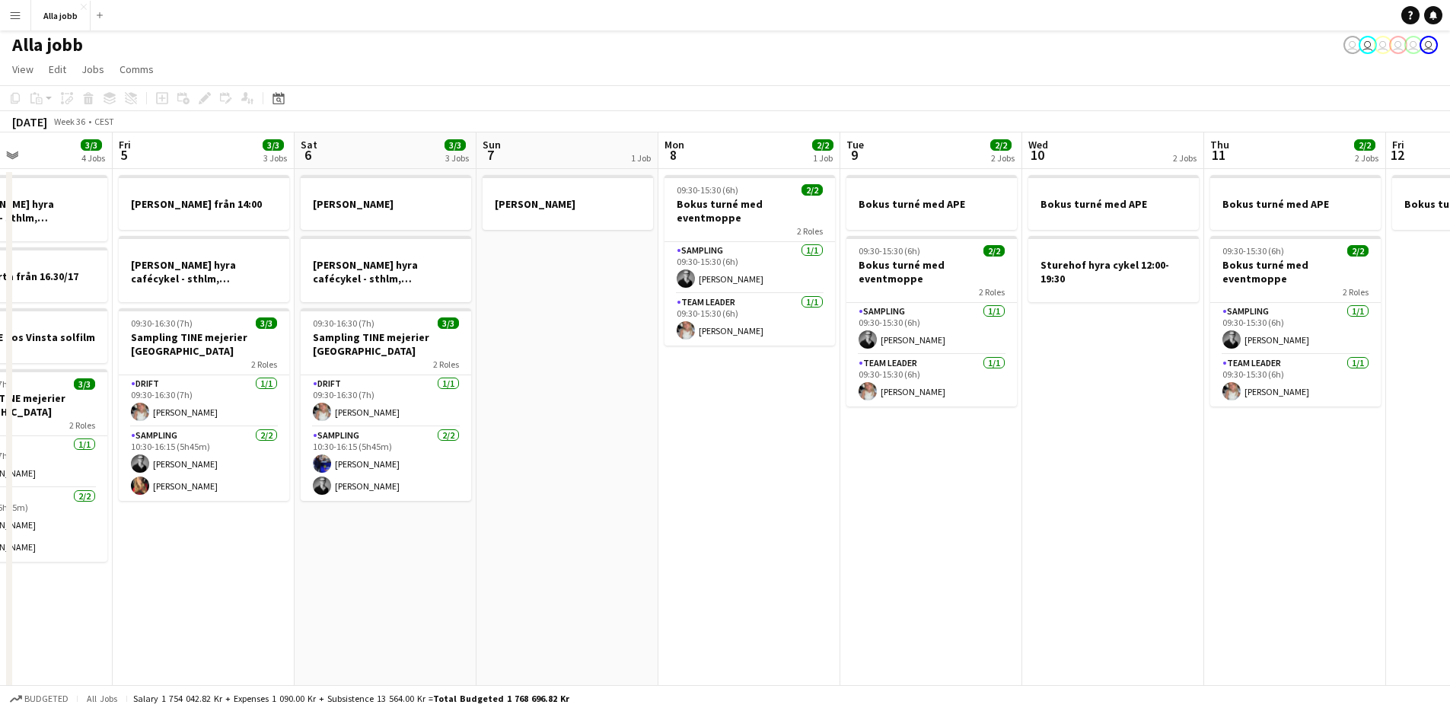
click at [532, 377] on app-date-cell "[PERSON_NAME]" at bounding box center [568, 451] width 182 height 564
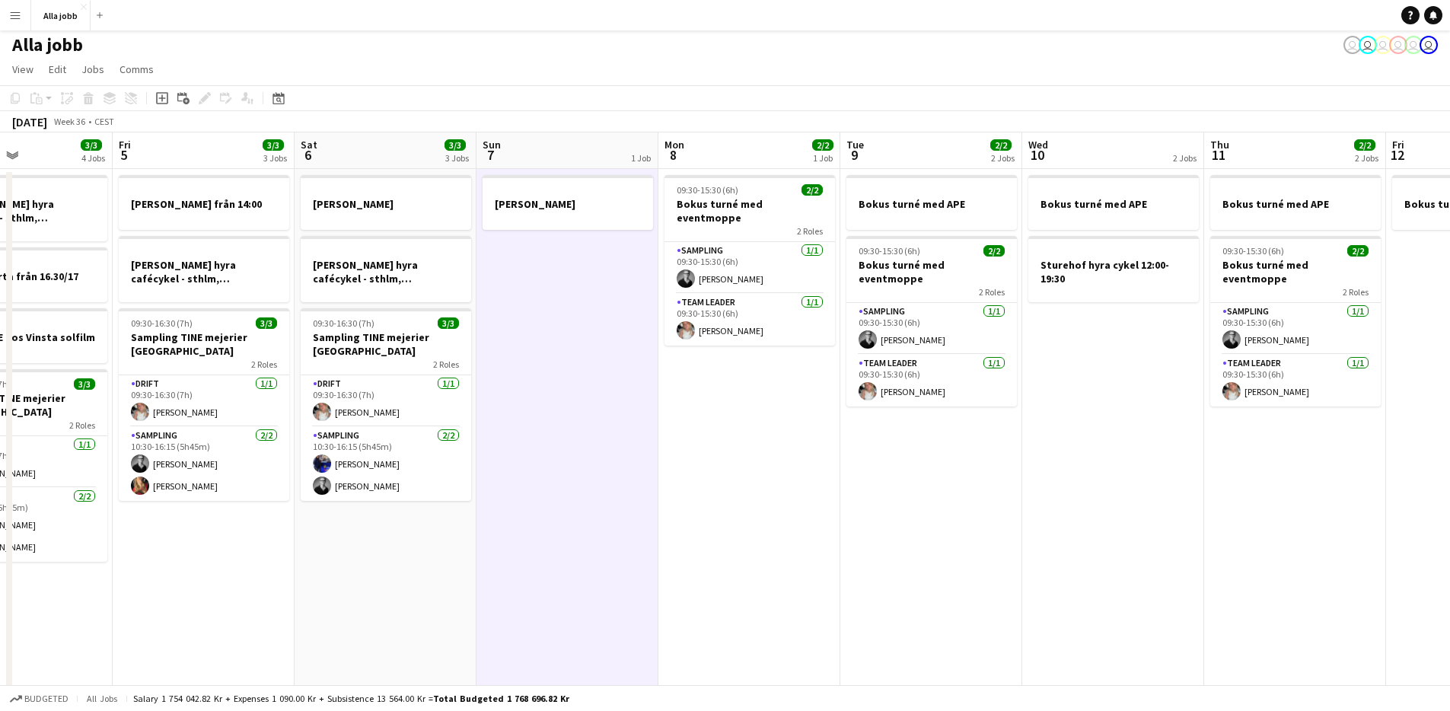
click at [263, 584] on app-date-cell "[PERSON_NAME] från 14:00 [PERSON_NAME] hyra cafécykel - sthlm, [GEOGRAPHIC_DATA…" at bounding box center [204, 451] width 182 height 564
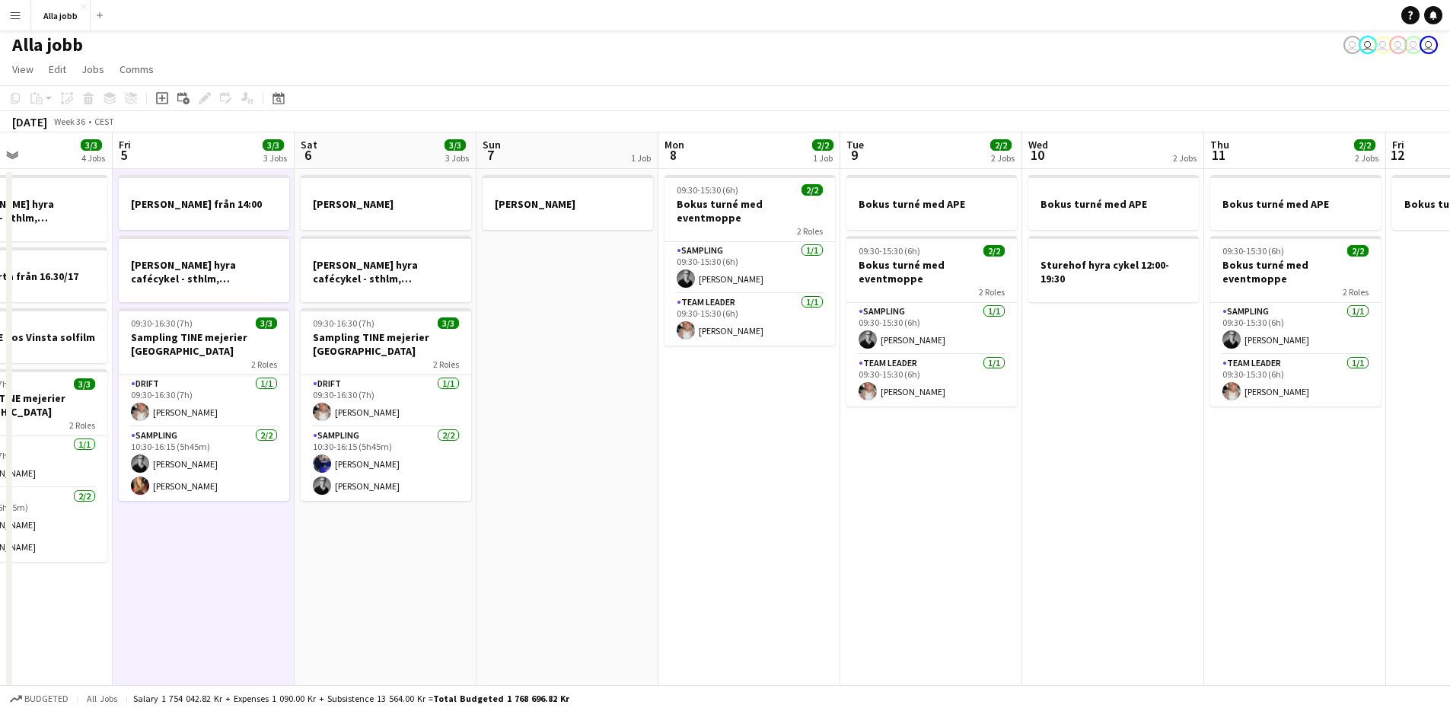
click at [446, 574] on app-date-cell "[PERSON_NAME] hyra [PERSON_NAME], [GEOGRAPHIC_DATA], cph 09:30-16:30 (7h) 3/3 S…" at bounding box center [386, 451] width 182 height 564
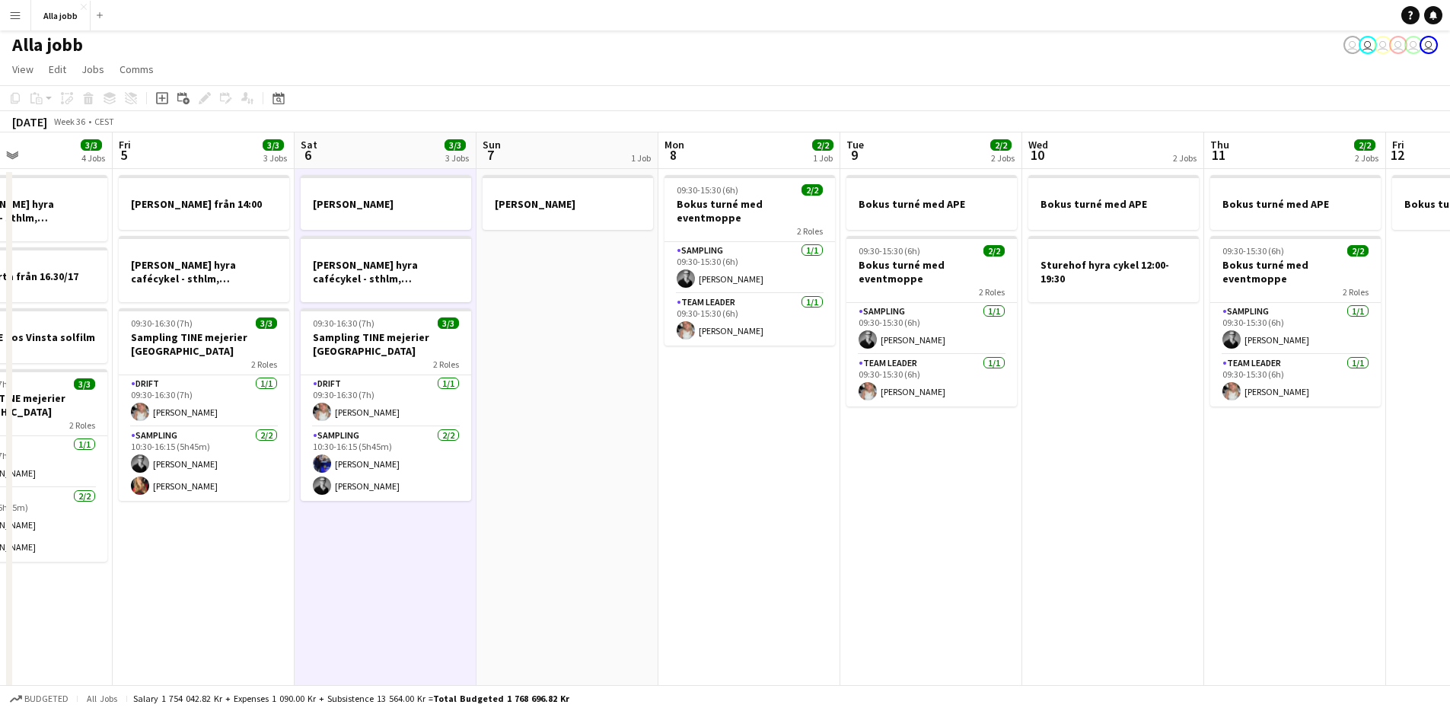
click at [537, 369] on app-date-cell "[PERSON_NAME]" at bounding box center [568, 451] width 182 height 564
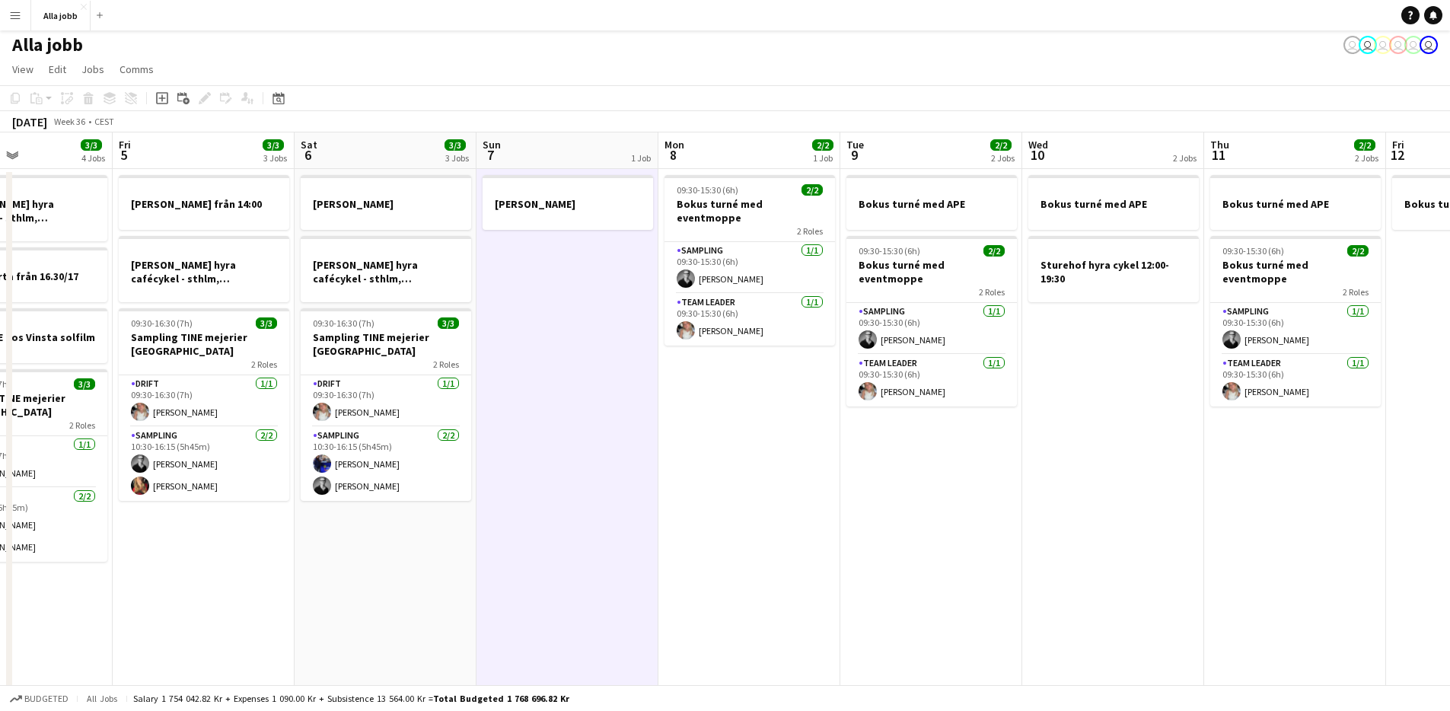
click at [701, 432] on app-date-cell "09:30-15:30 (6h) 2/2 Bokus turné med eventmoppe 2 Roles Sampling [DATE] 09:30-1…" at bounding box center [750, 451] width 182 height 564
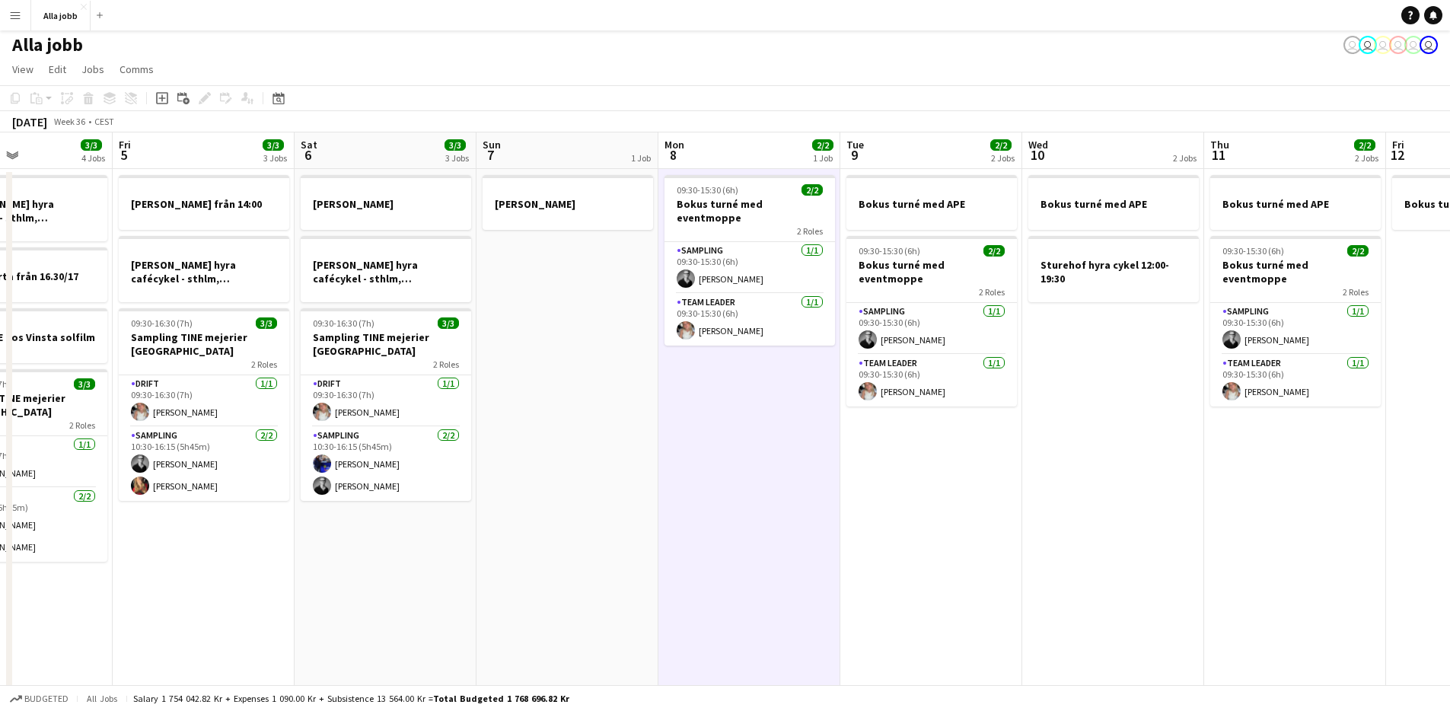
click at [437, 540] on app-date-cell "[PERSON_NAME] hyra [PERSON_NAME], [GEOGRAPHIC_DATA], cph 09:30-16:30 (7h) 3/3 S…" at bounding box center [386, 451] width 182 height 564
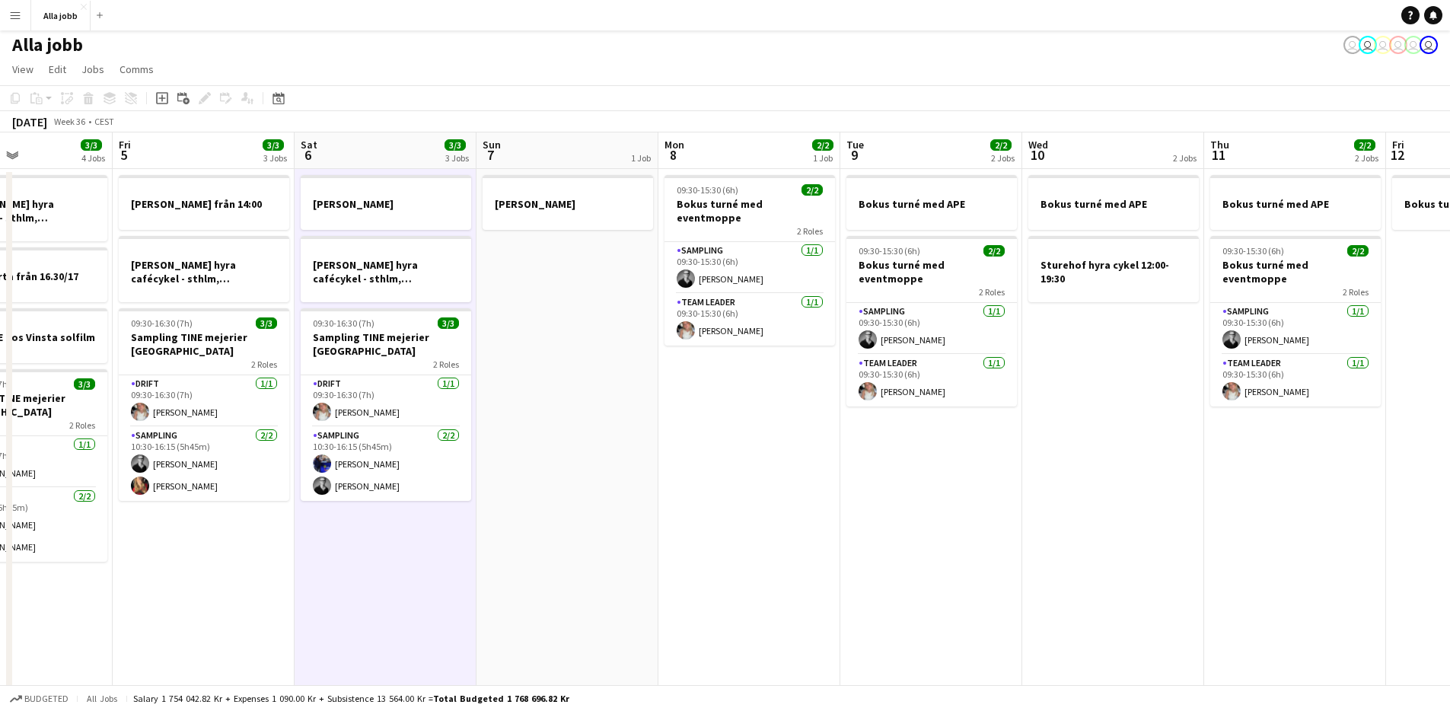
click at [190, 564] on app-calendar-viewport "Tue 2 3/3 1 Job Wed 3 5/5 3 Jobs Thu 4 3/3 4 Jobs Fri 5 3/3 3 Jobs Sat 6 3/3 3 …" at bounding box center [725, 432] width 1450 height 601
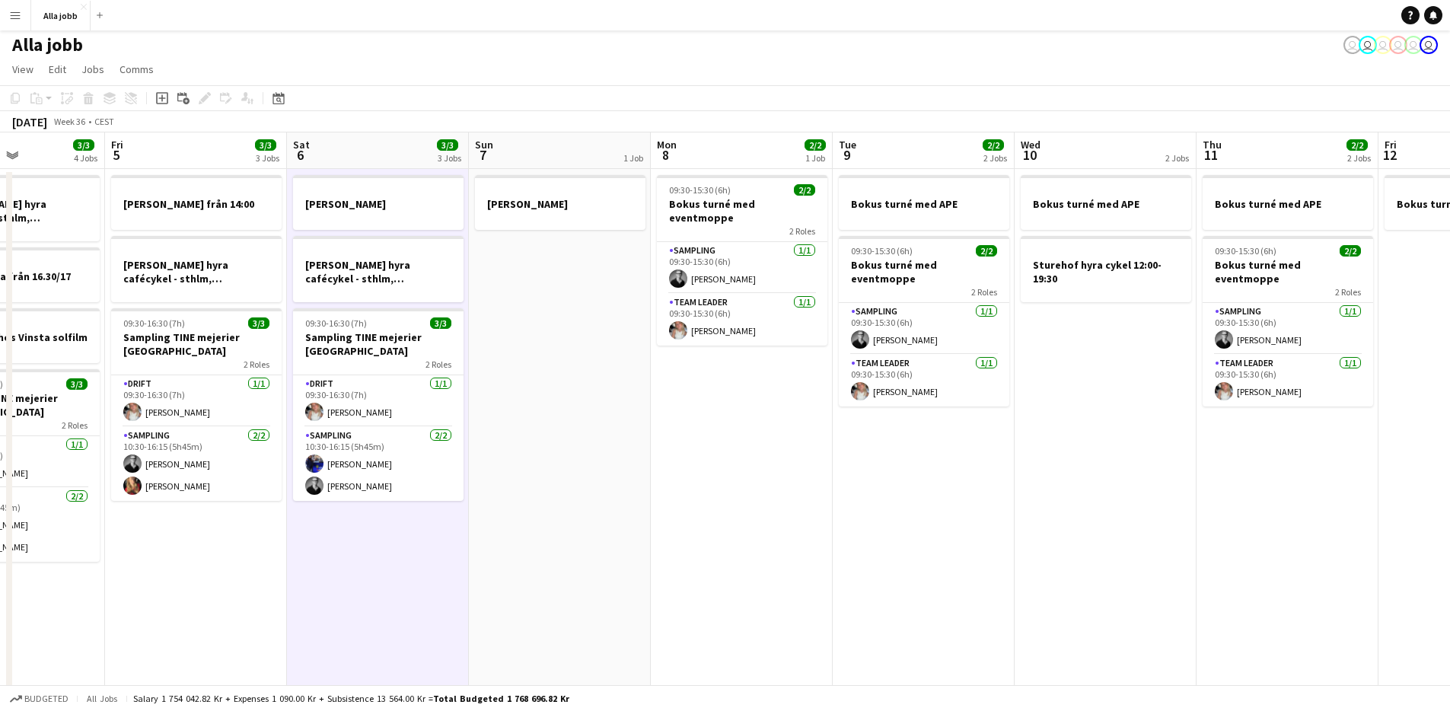
click at [171, 566] on app-date-cell "[PERSON_NAME] från 14:00 [PERSON_NAME] hyra cafécykel - sthlm, [GEOGRAPHIC_DATA…" at bounding box center [196, 451] width 182 height 564
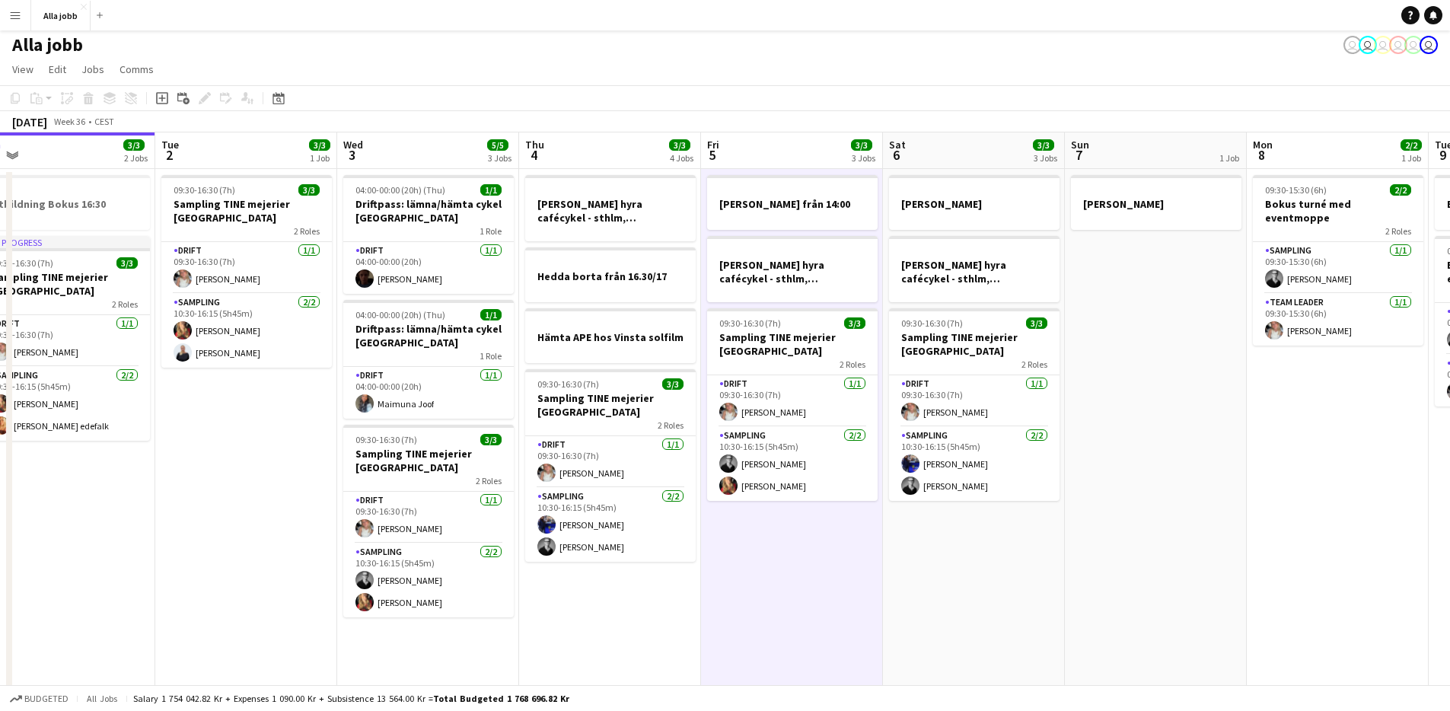
drag, startPoint x: 292, startPoint y: 492, endPoint x: 777, endPoint y: 523, distance: 485.3
click at [778, 526] on app-calendar-viewport "Sat 30 5/5 2 Jobs Sun 31 Mon 1 3/3 2 Jobs Tue 2 3/3 1 Job Wed 3 5/5 3 Jobs Thu …" at bounding box center [725, 432] width 1450 height 601
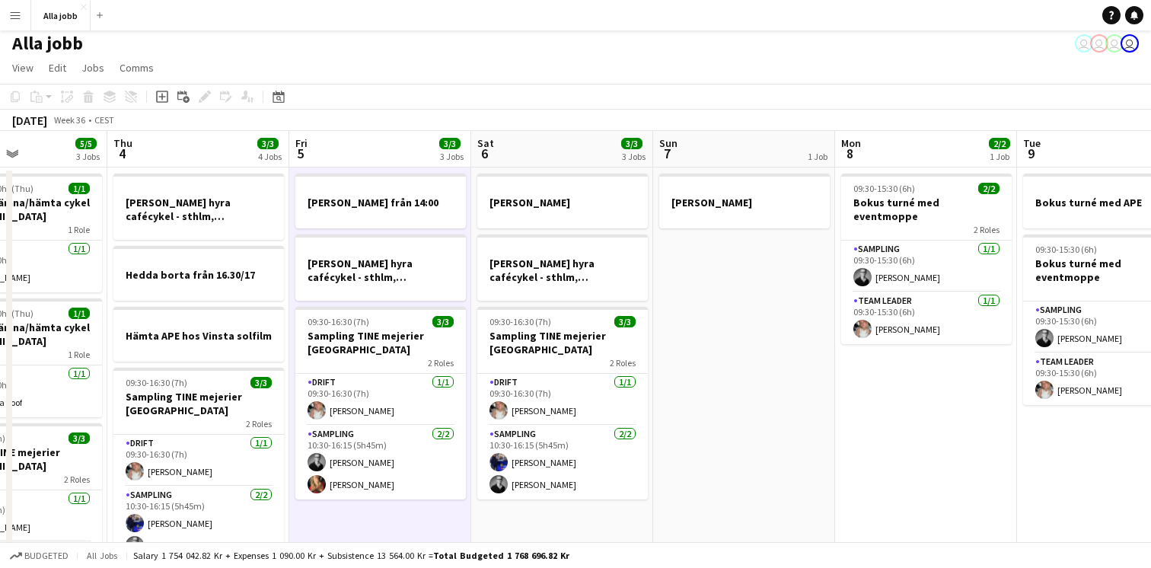
scroll to position [0, 439]
click at [907, 406] on app-date-cell "09:30-15:30 (6h) 2/2 Bokus turné med eventmoppe 2 Roles Sampling [DATE] 09:30-1…" at bounding box center [925, 503] width 182 height 671
